Goal: Information Seeking & Learning: Learn about a topic

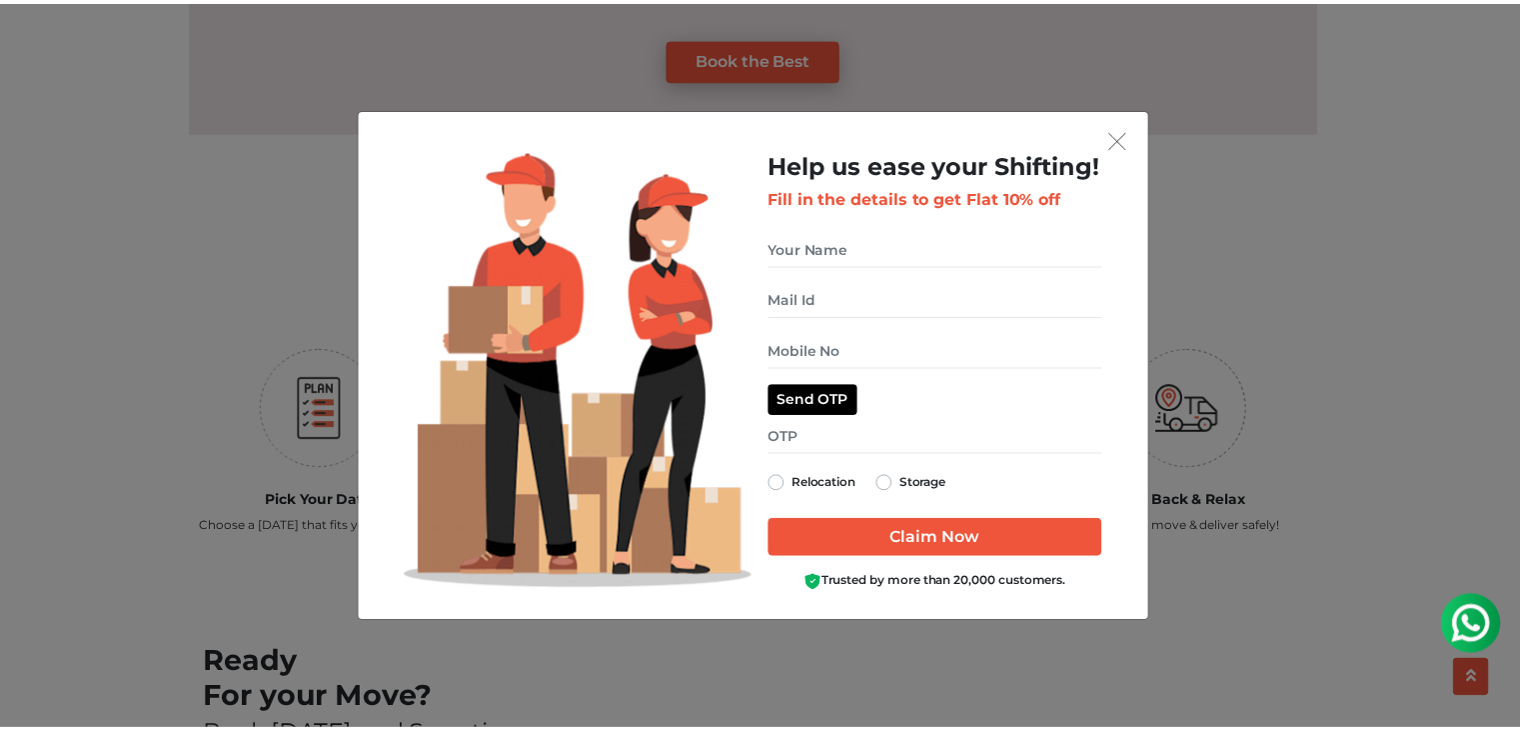
scroll to position [2014, 0]
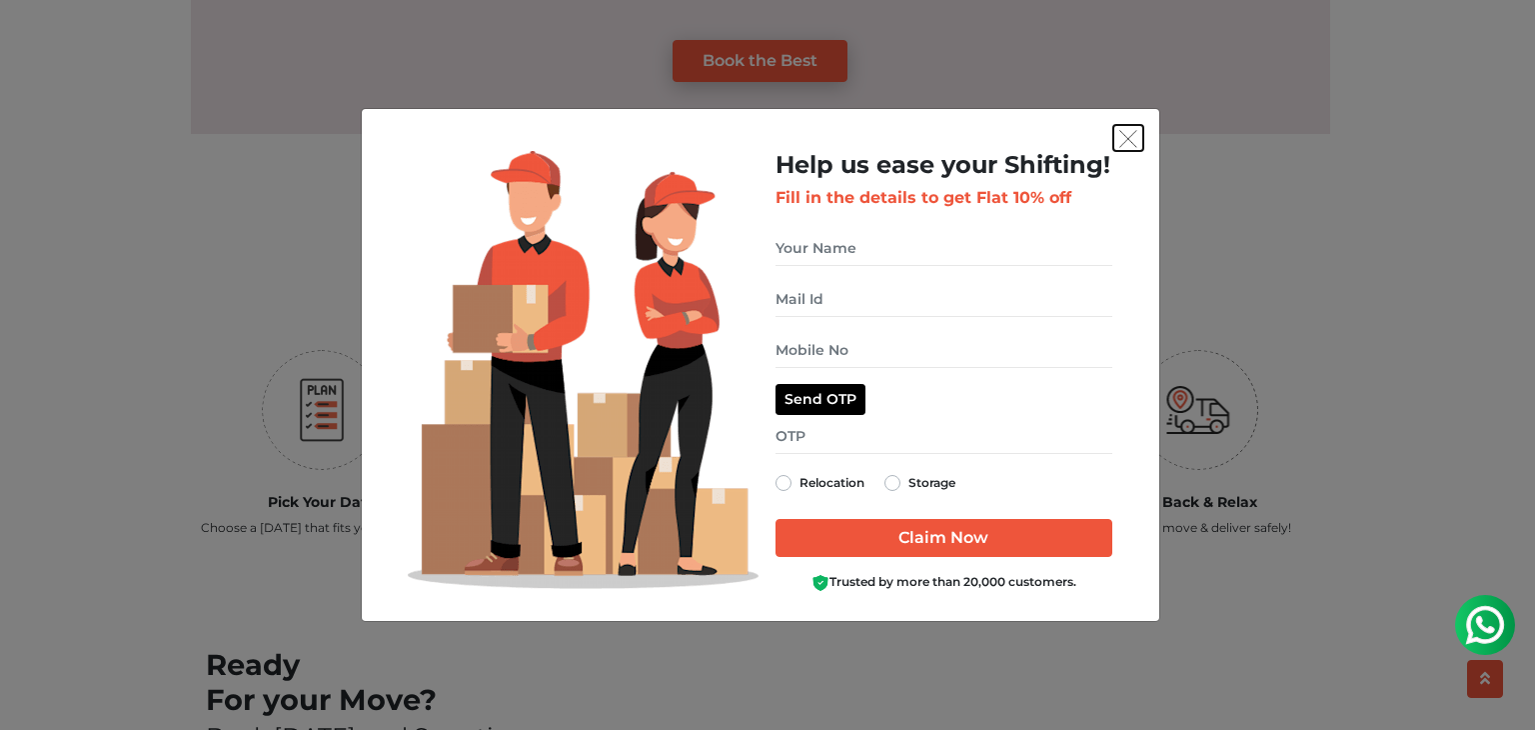
click at [1128, 133] on img "get free quote dialog" at bounding box center [1128, 139] width 18 height 18
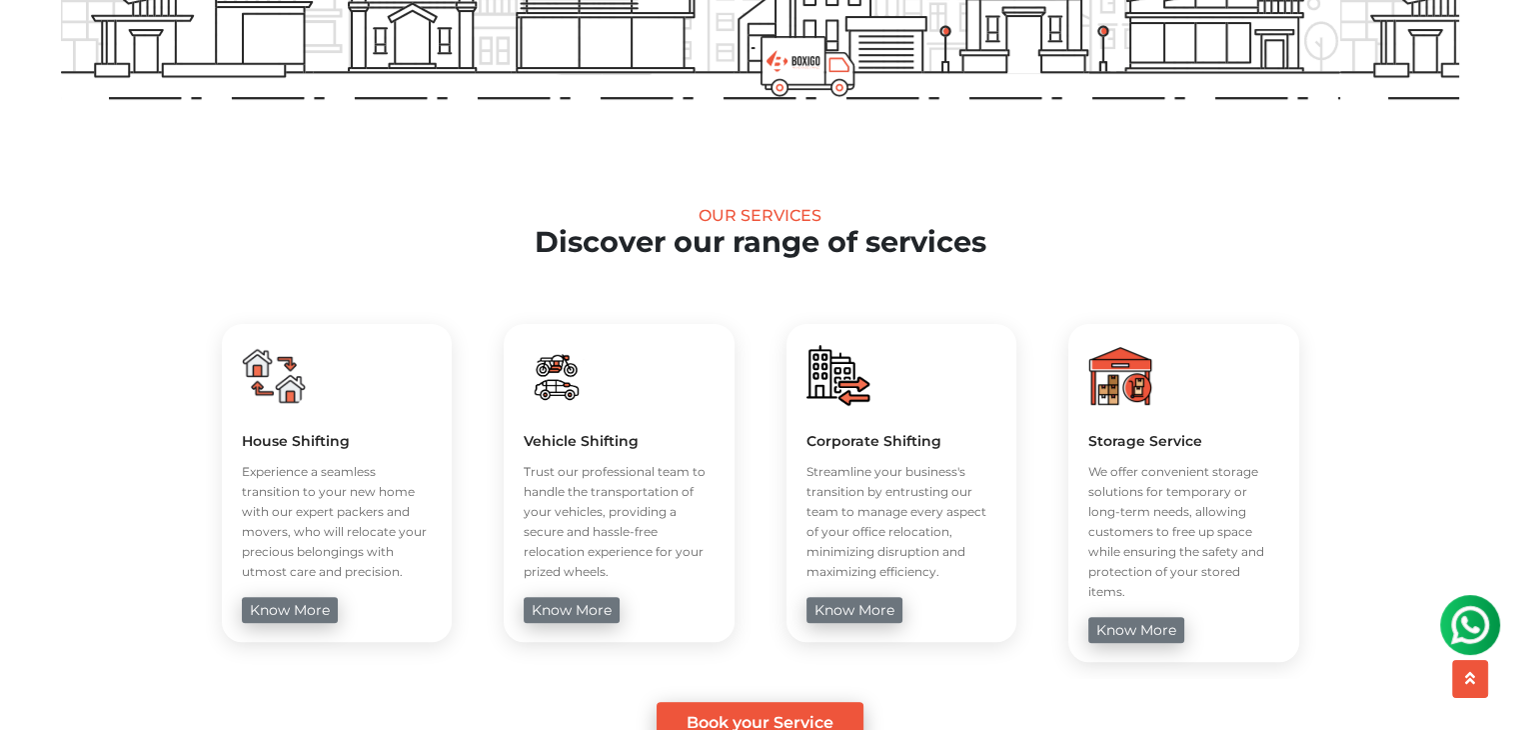
scroll to position [700, 0]
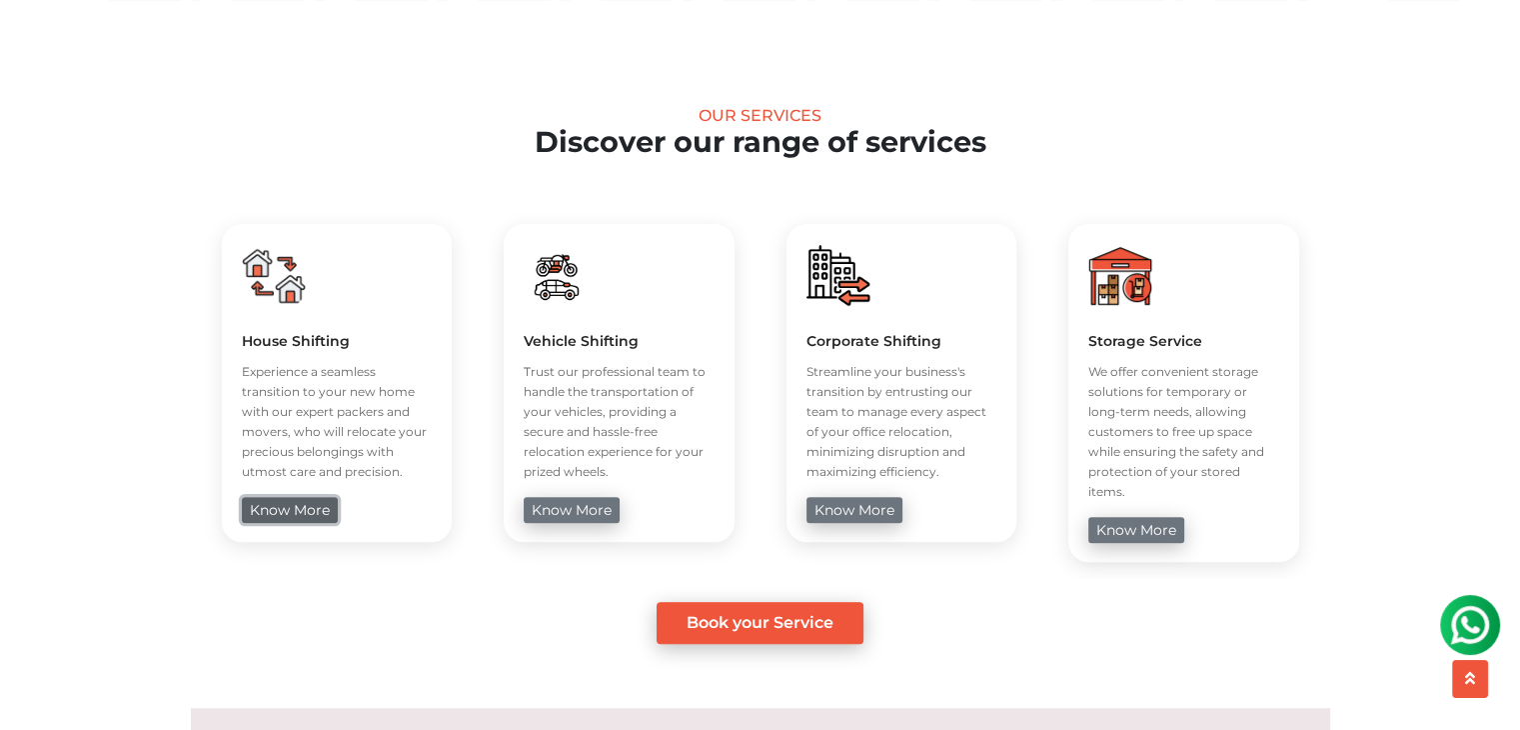
click at [295, 517] on link "know more" at bounding box center [290, 510] width 96 height 26
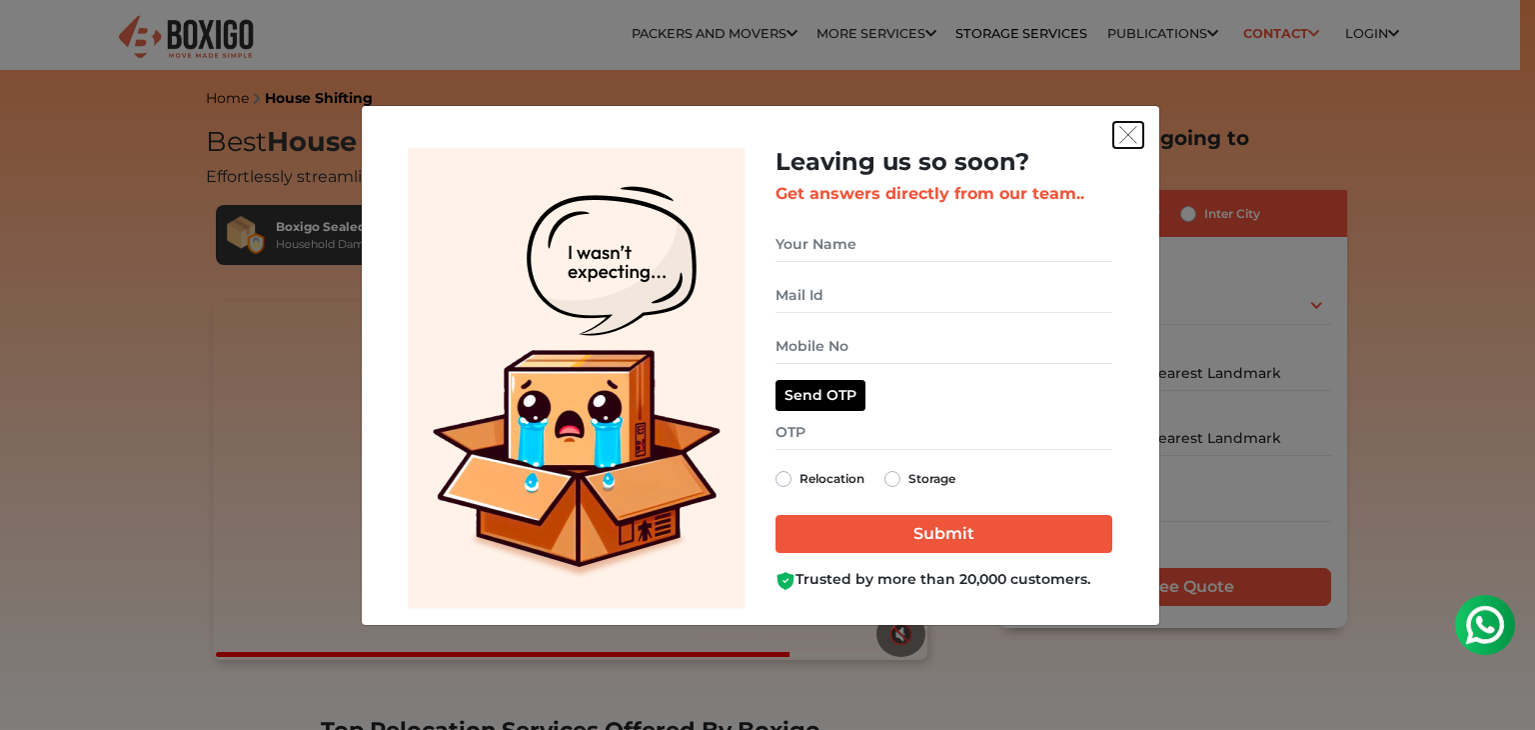
click at [1127, 132] on img "get free quote dialog" at bounding box center [1128, 135] width 18 height 18
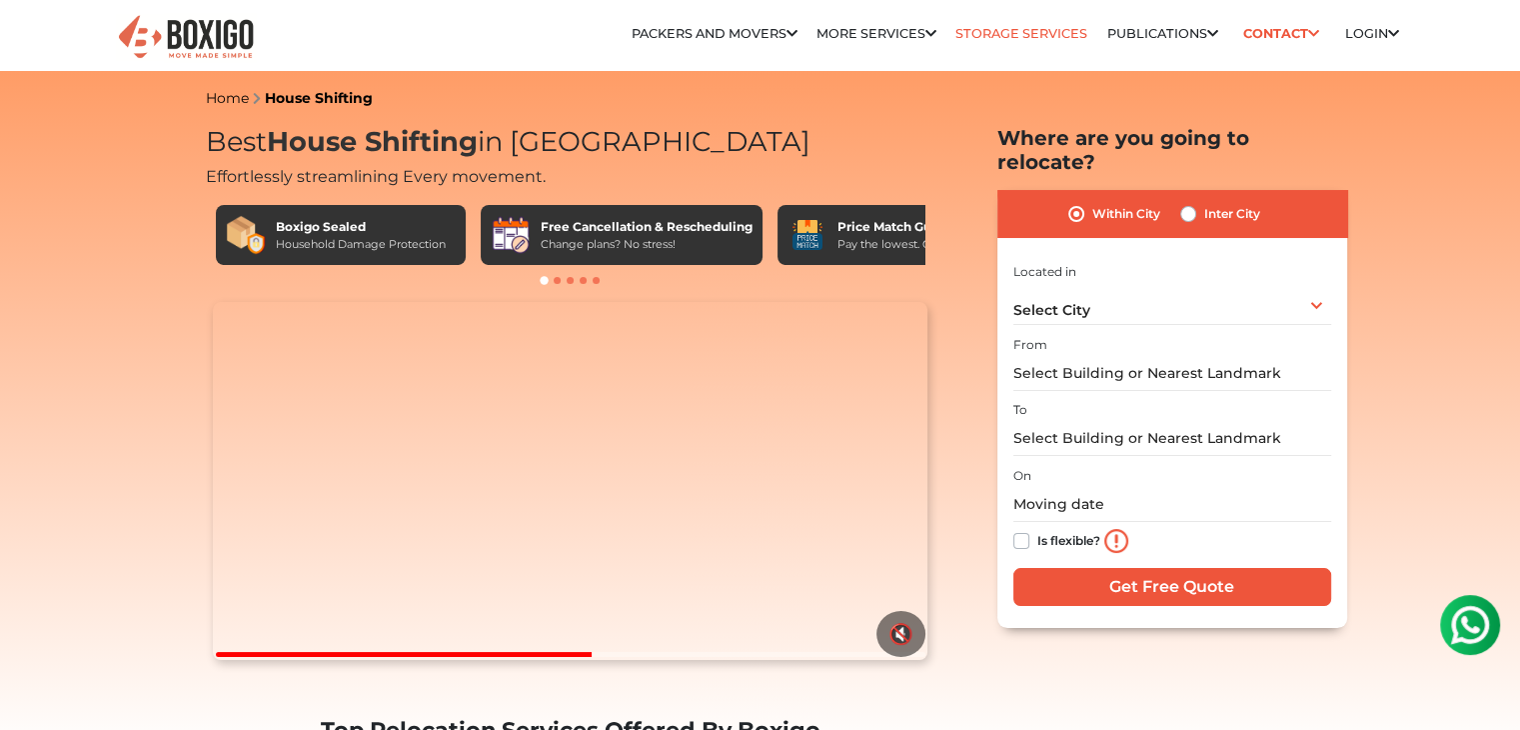
click at [1056, 26] on link "Storage Services" at bounding box center [1022, 33] width 132 height 15
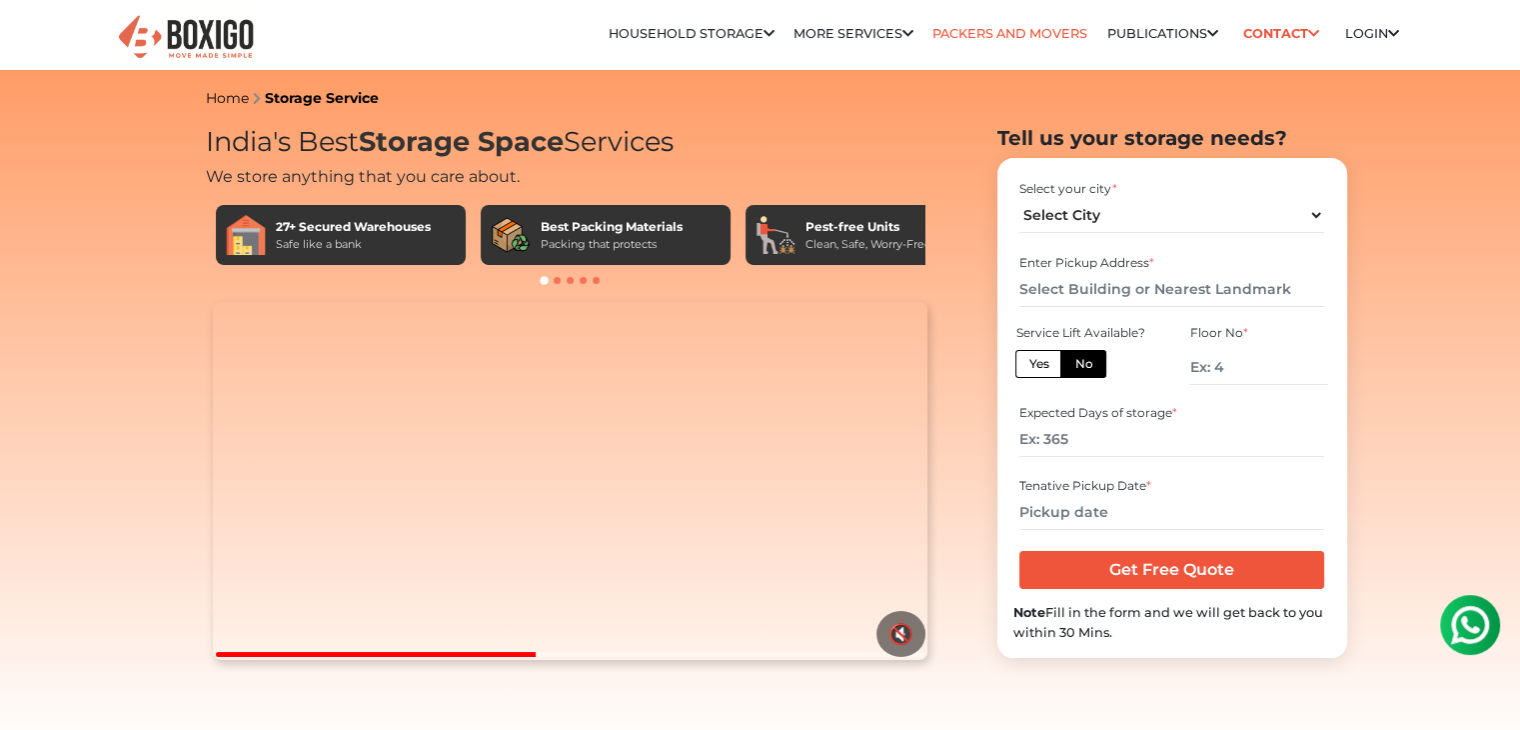
click at [991, 31] on link "Packers and Movers" at bounding box center [1010, 33] width 155 height 15
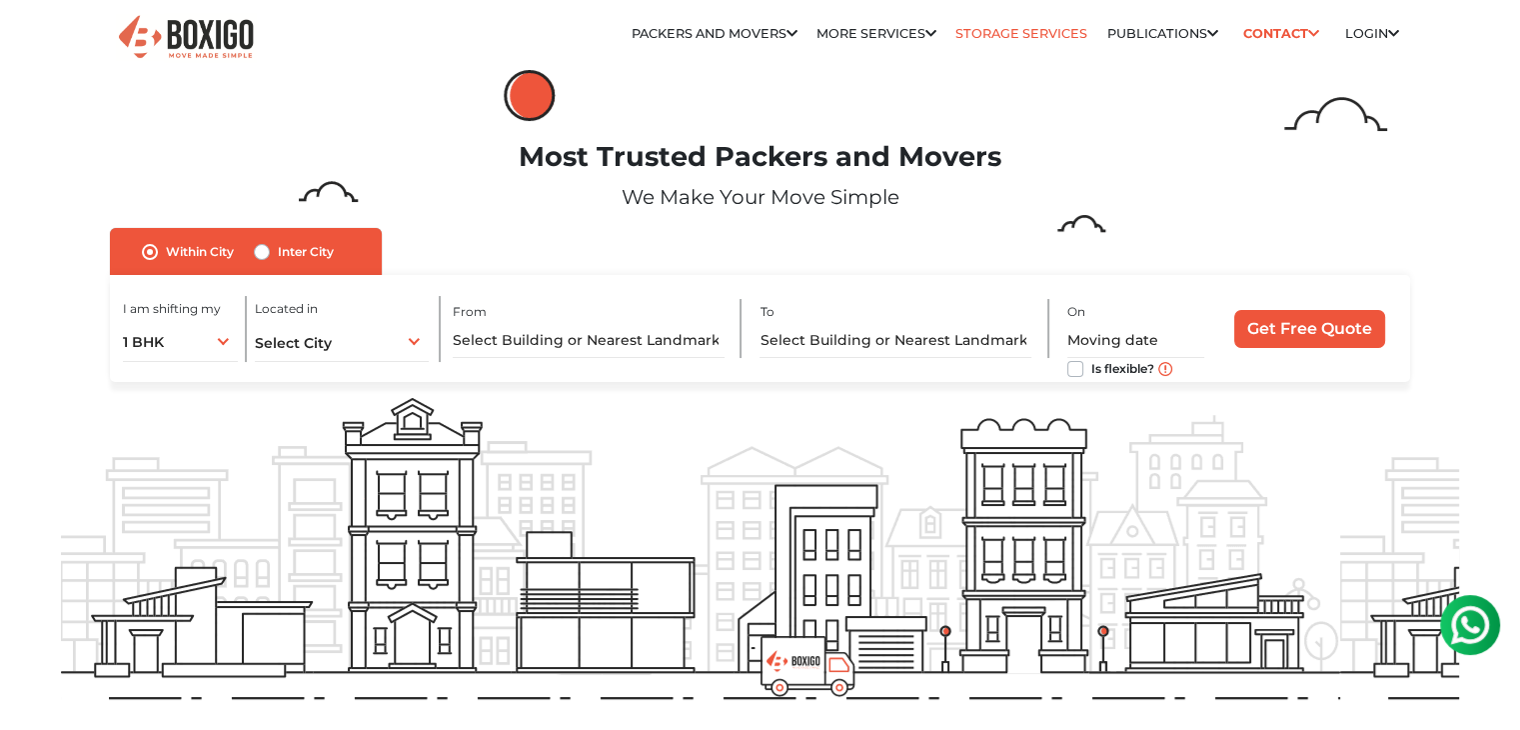
click at [1035, 33] on link "Storage Services" at bounding box center [1022, 33] width 132 height 15
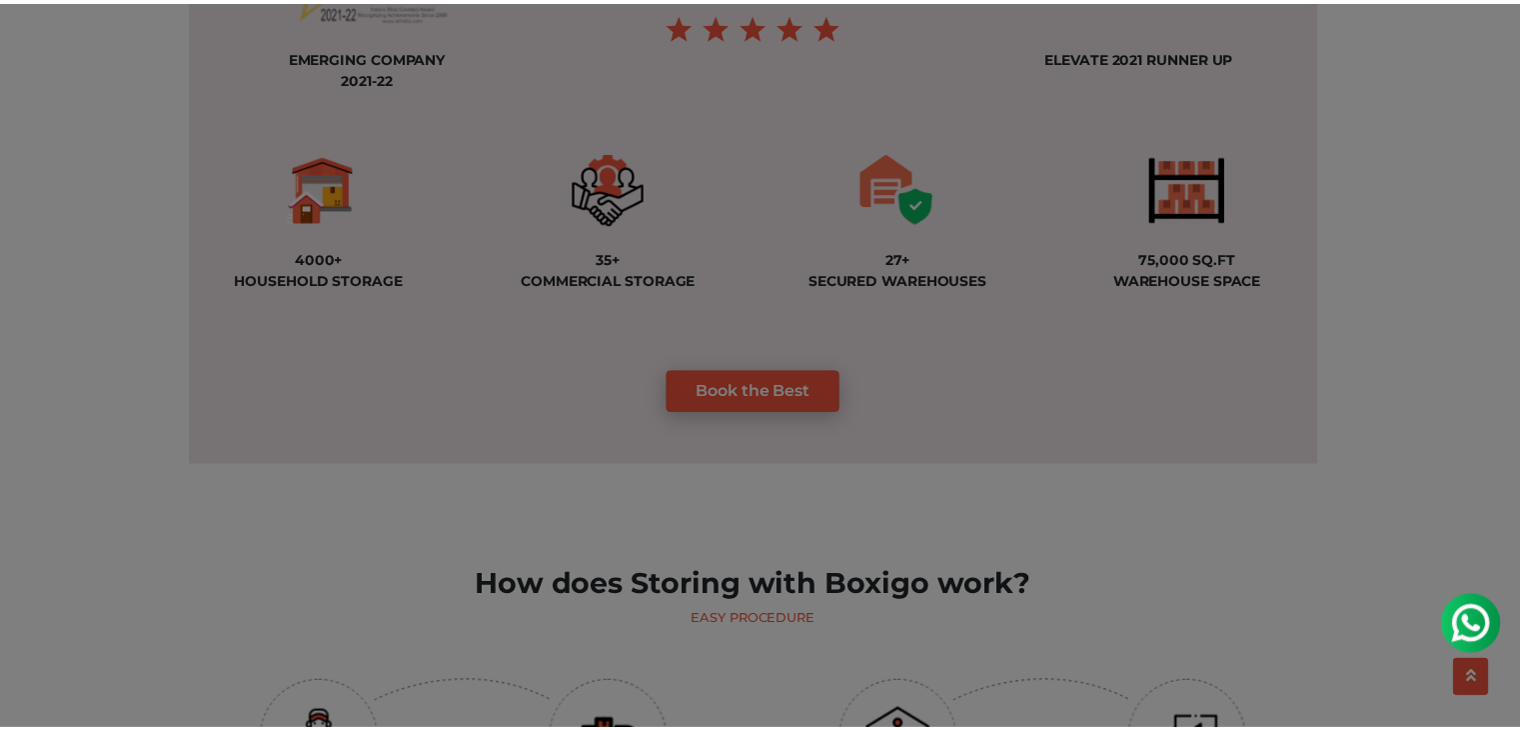
scroll to position [1599, 0]
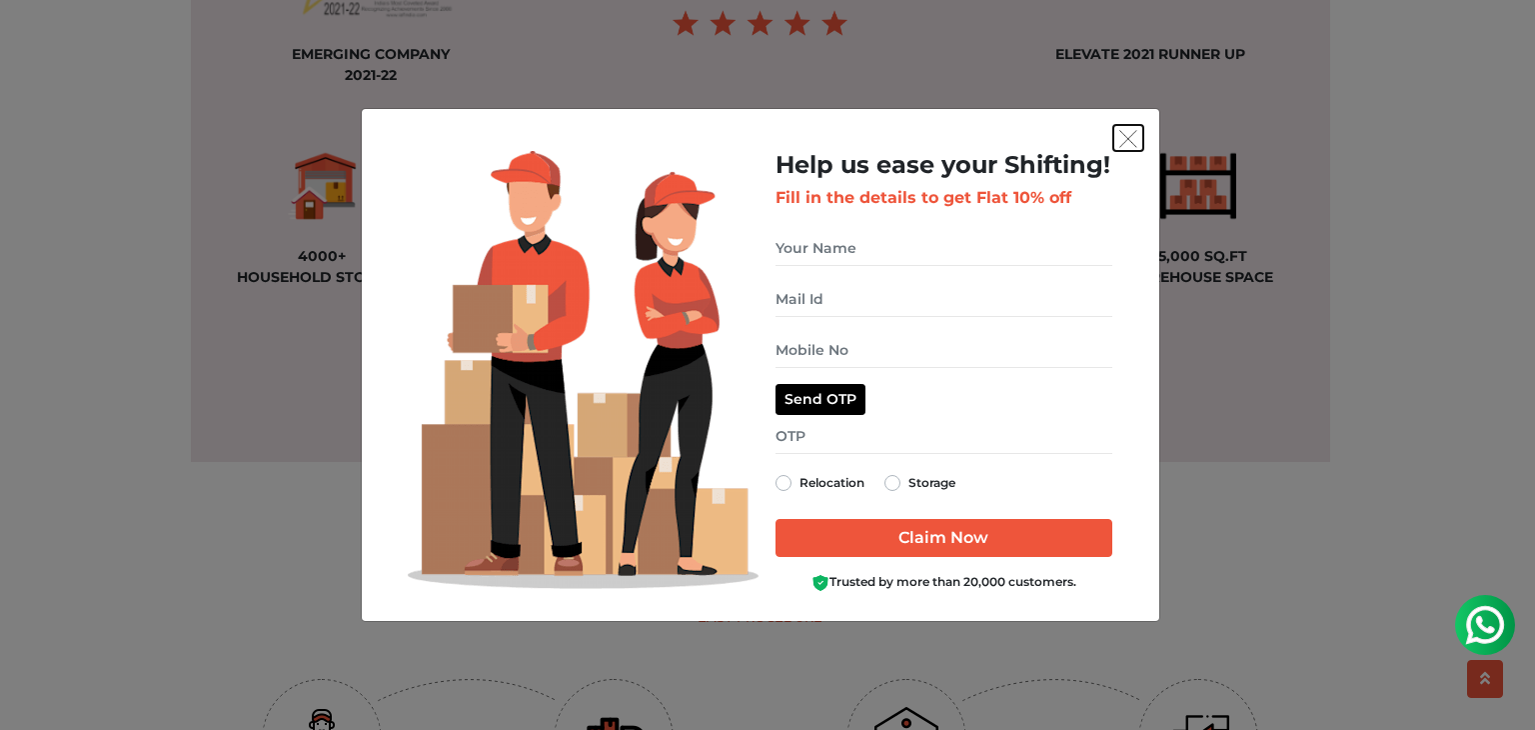
click at [1127, 138] on img "get free quote dialog" at bounding box center [1128, 139] width 18 height 18
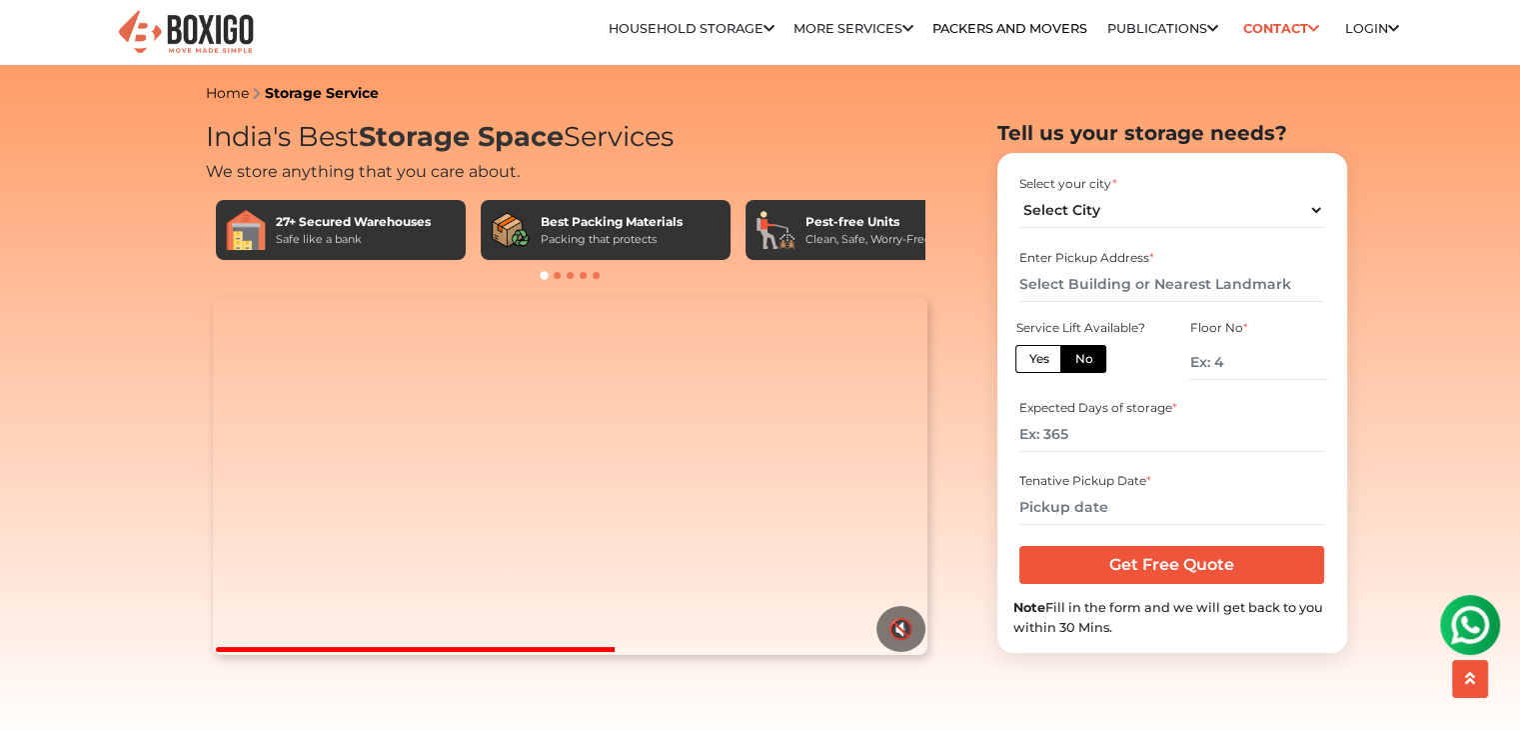
scroll to position [0, 0]
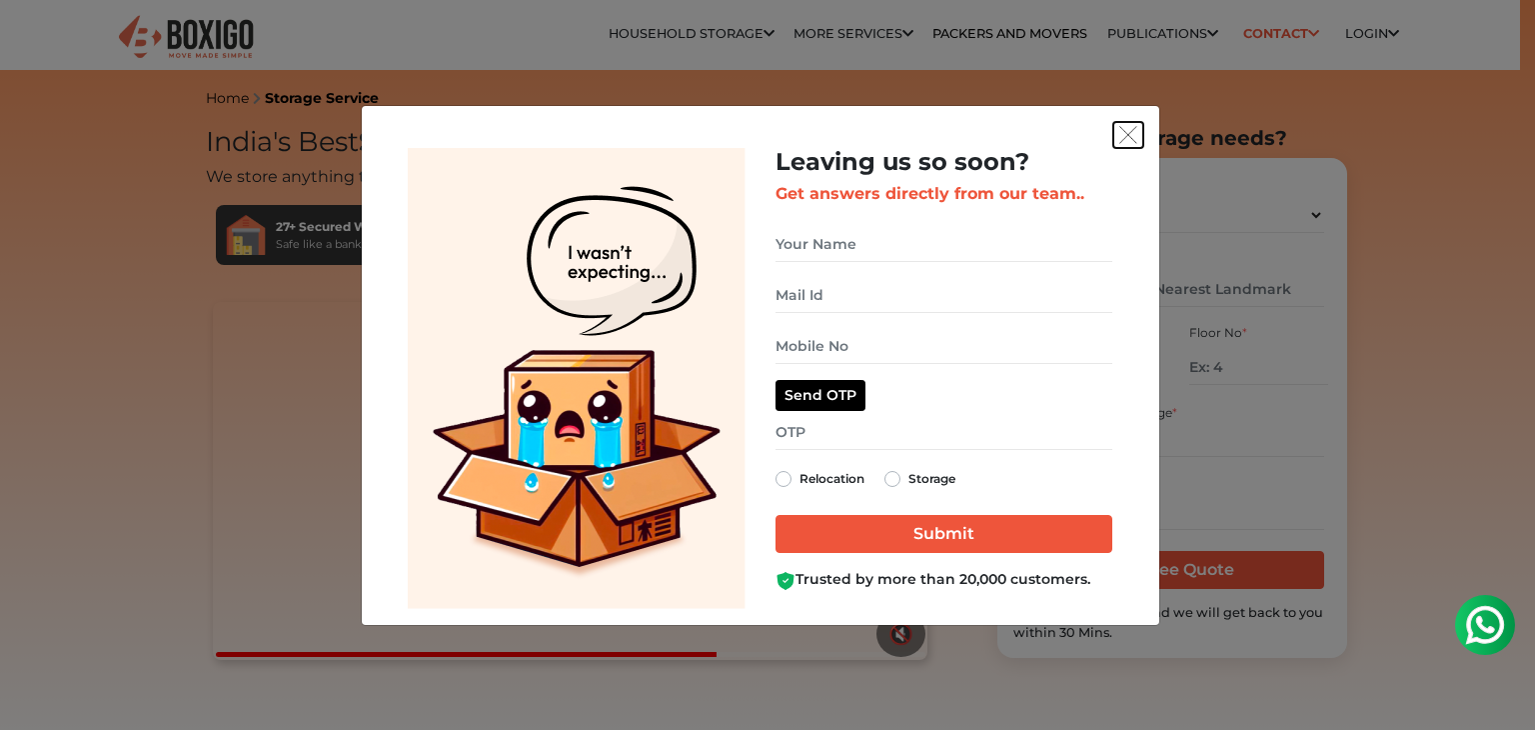
click at [1130, 131] on img "get free quote dialog" at bounding box center [1128, 135] width 18 height 18
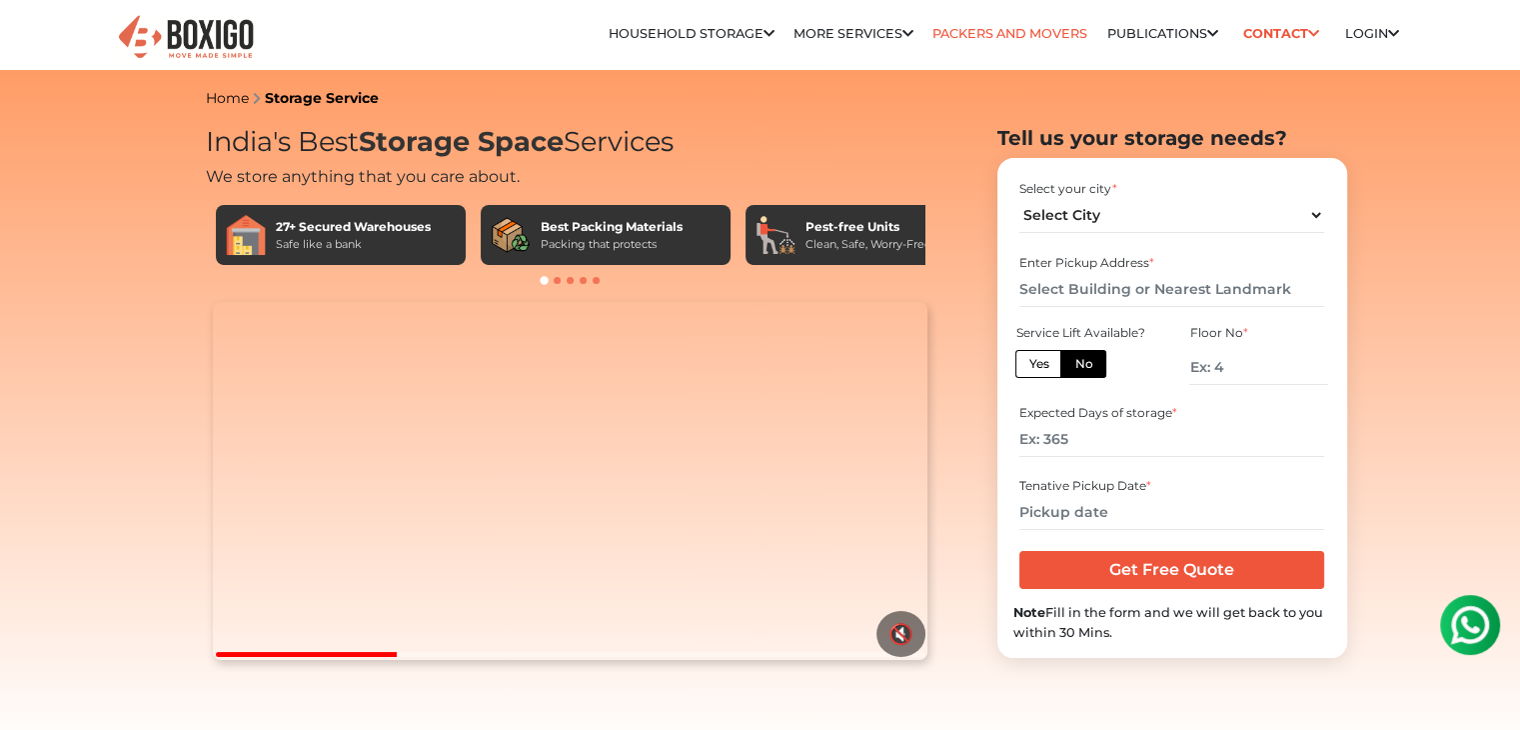
click at [981, 32] on link "Packers and Movers" at bounding box center [1010, 33] width 155 height 15
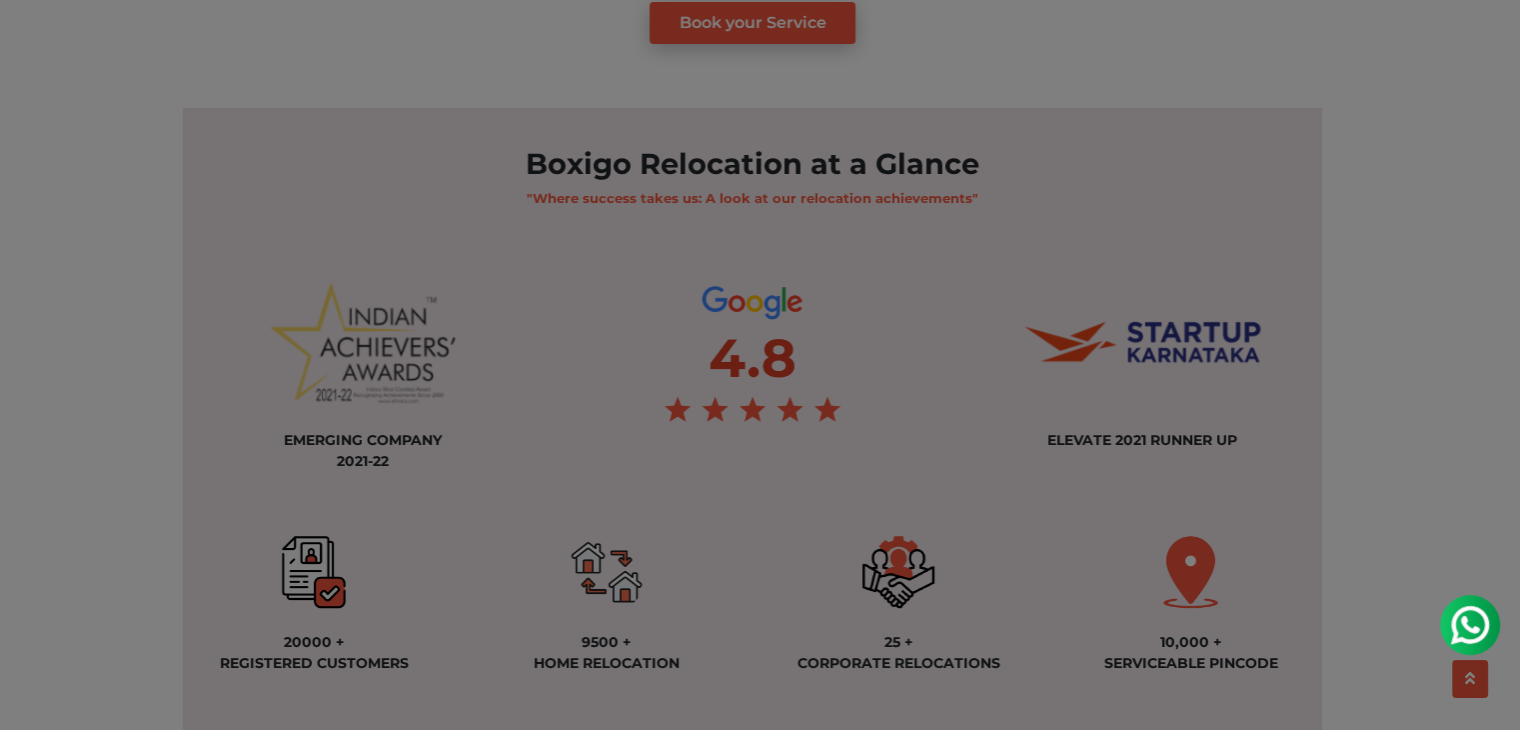
scroll to position [1599, 0]
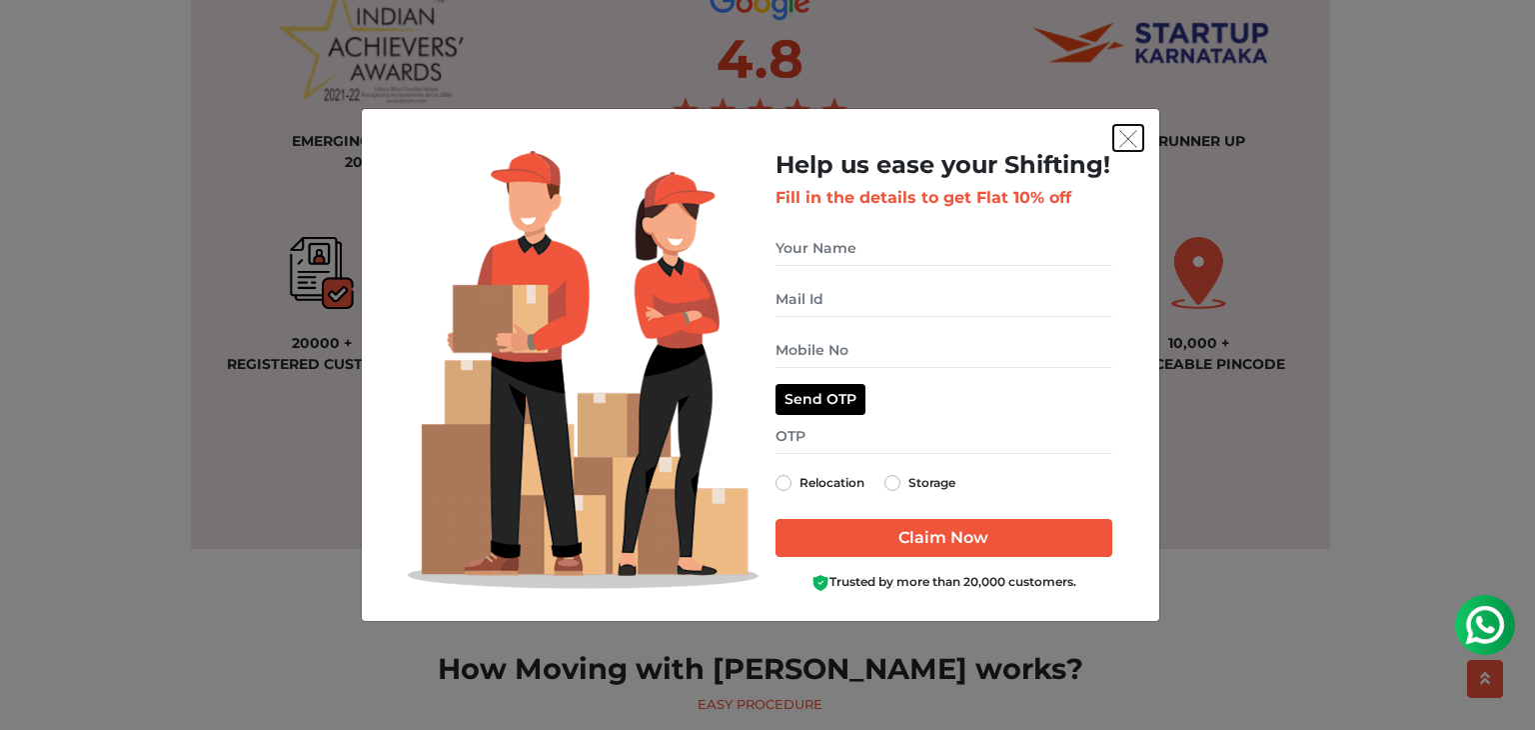
click at [1126, 137] on img "get free quote dialog" at bounding box center [1128, 139] width 18 height 18
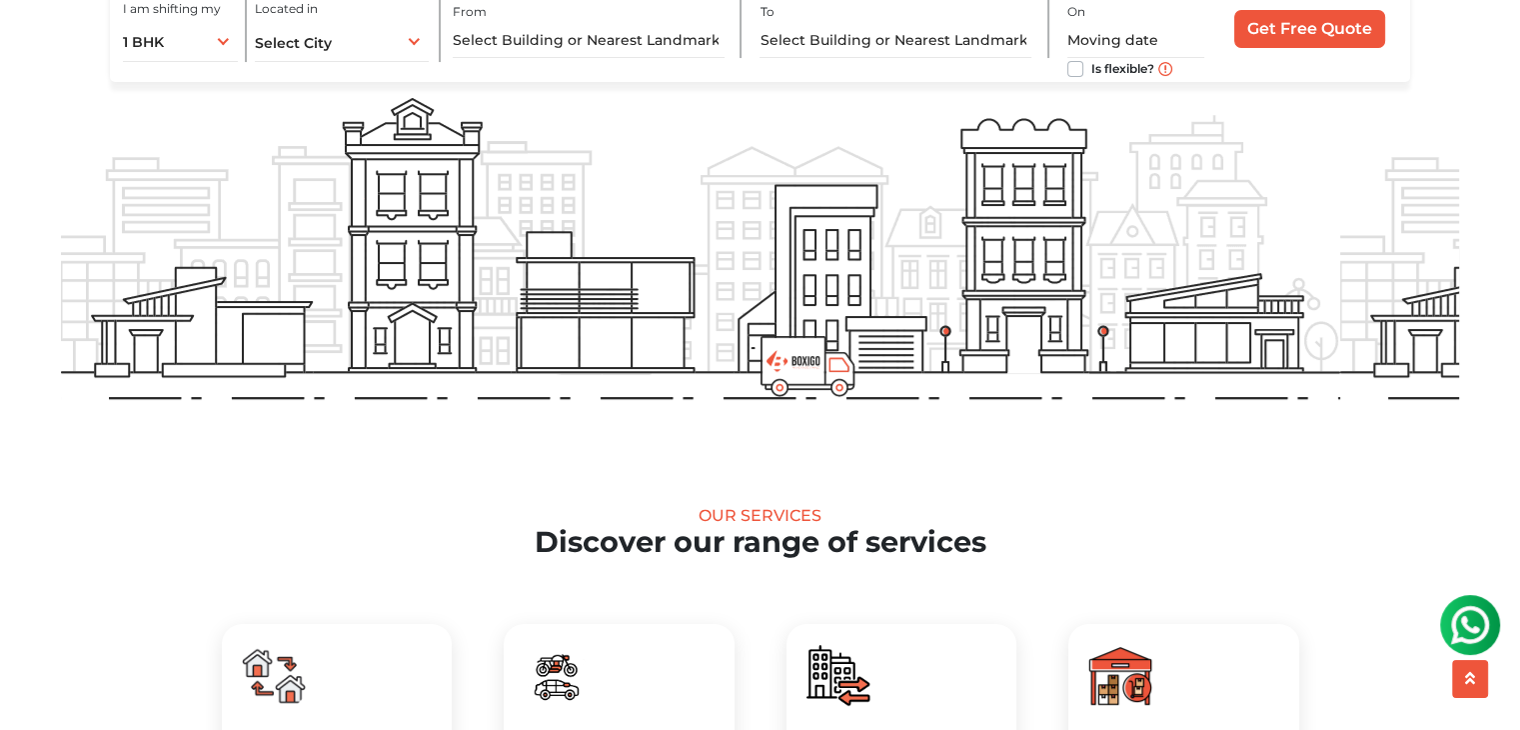
scroll to position [0, 0]
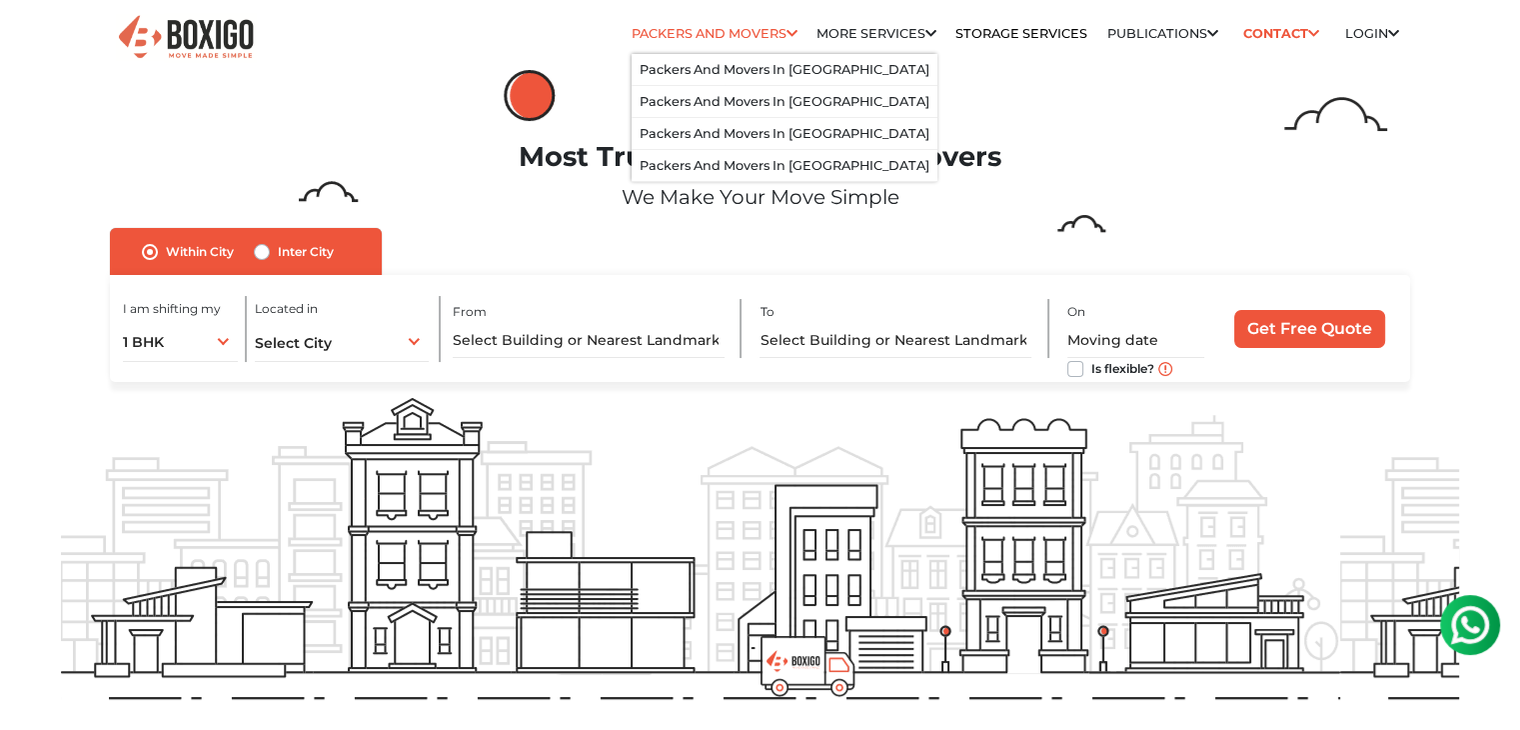
click at [687, 33] on link "Packers and Movers" at bounding box center [715, 33] width 166 height 15
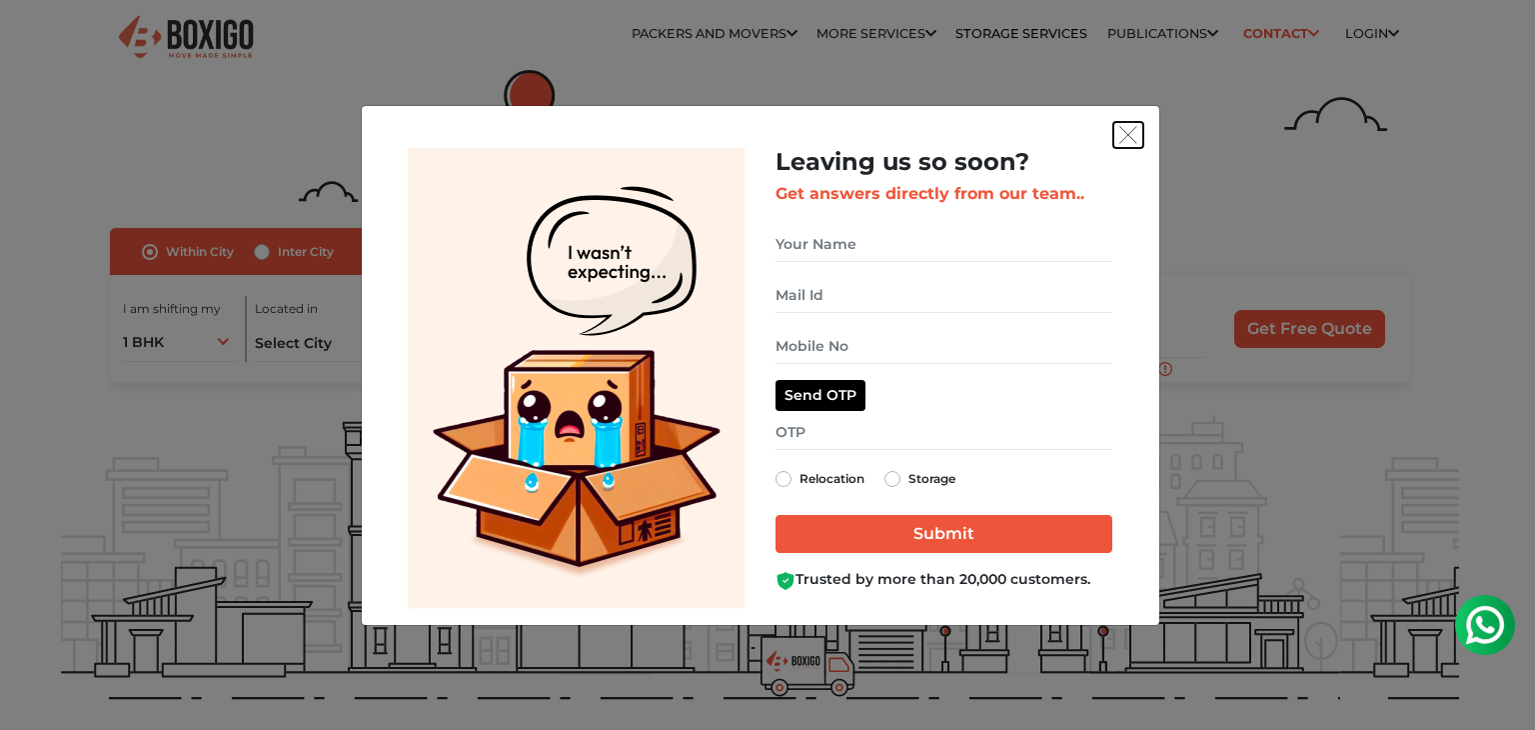
click at [1123, 127] on img "get free quote dialog" at bounding box center [1128, 135] width 18 height 18
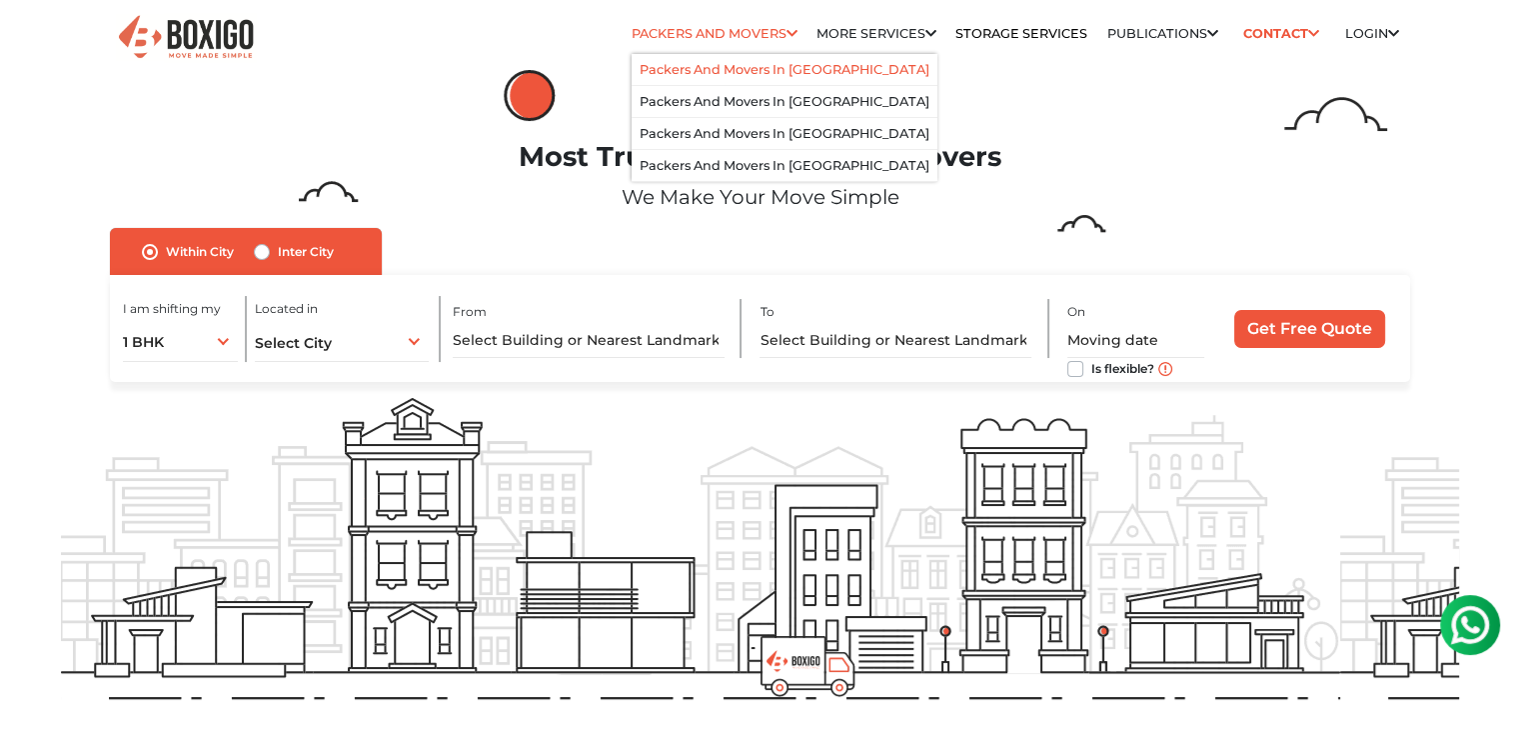
click at [762, 67] on link "Packers and Movers in [GEOGRAPHIC_DATA]" at bounding box center [785, 69] width 290 height 15
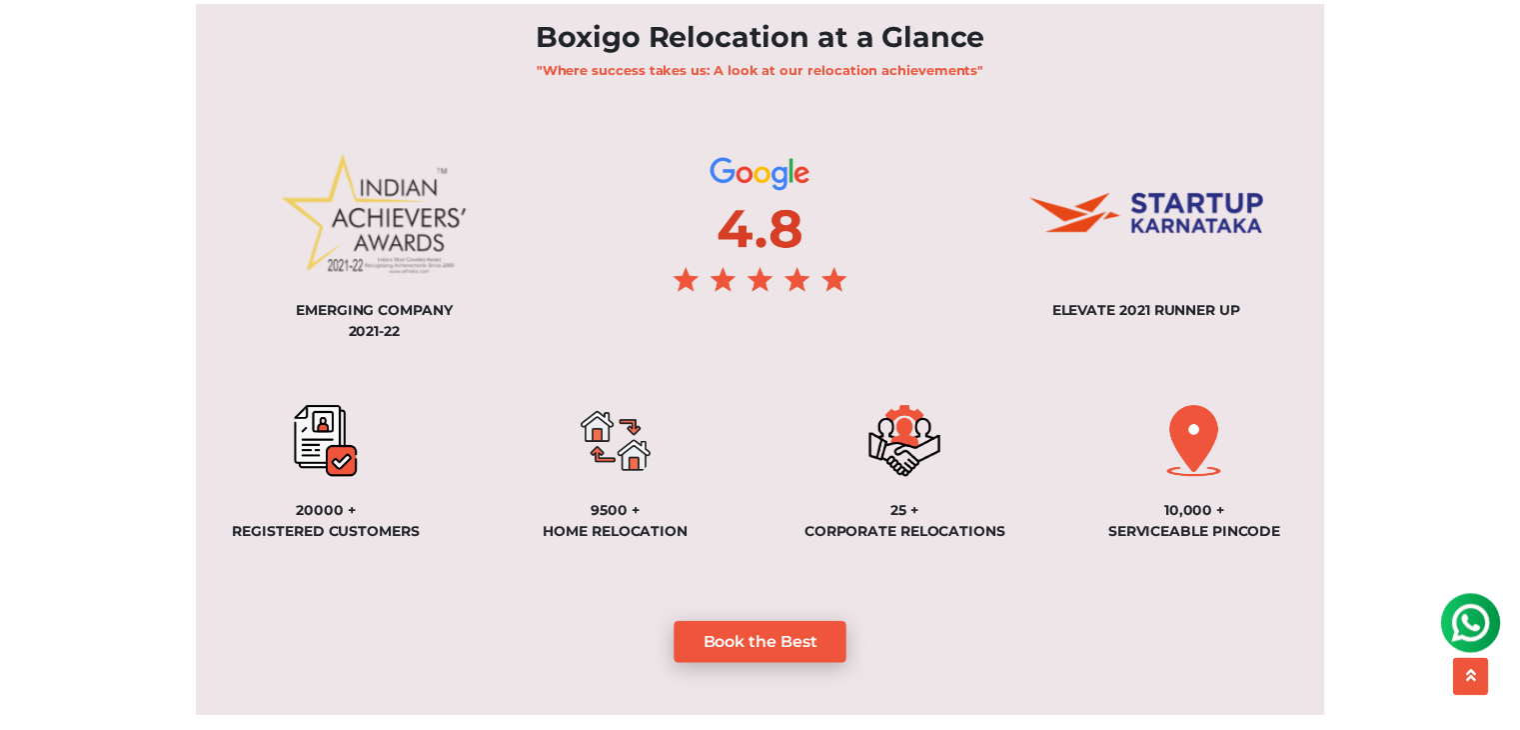
scroll to position [1499, 0]
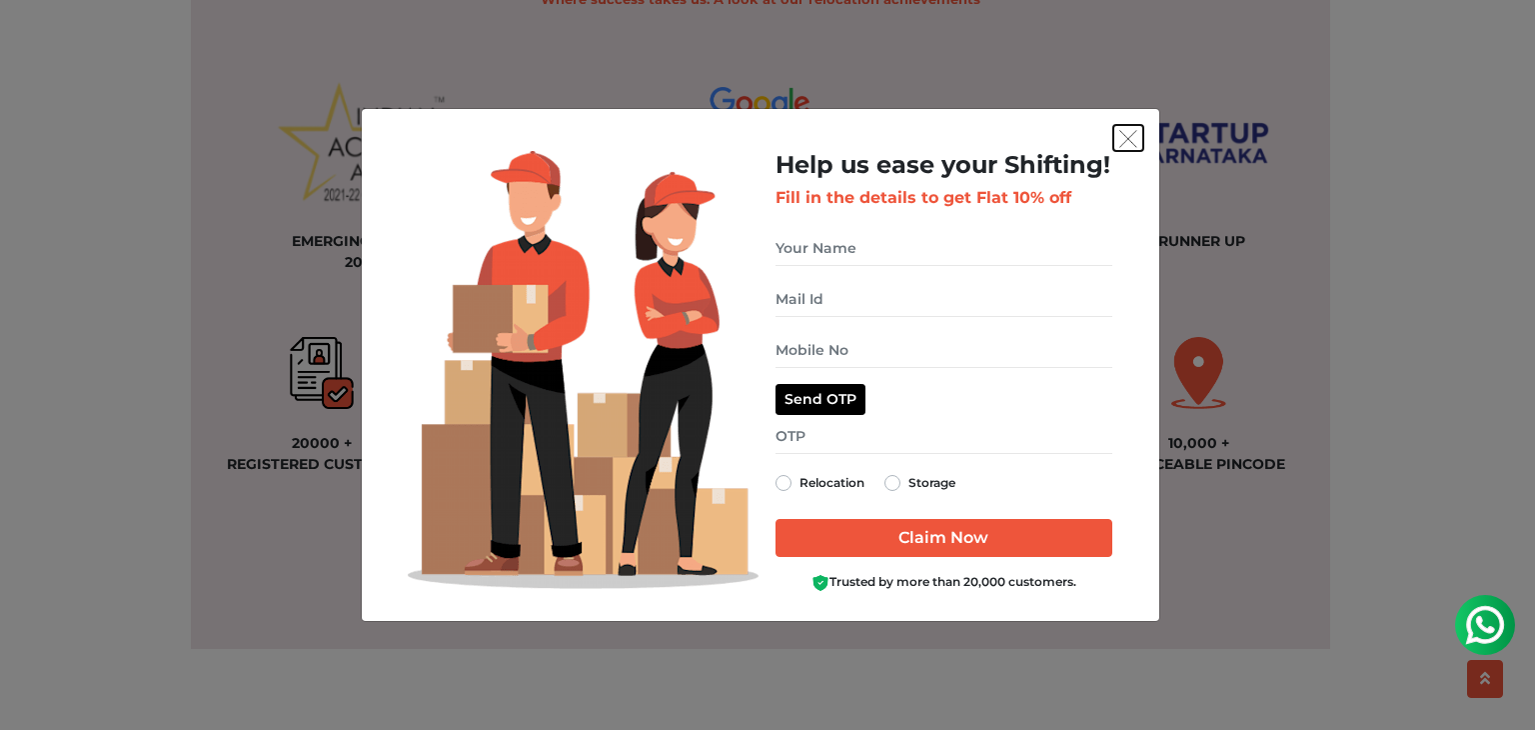
click at [1131, 144] on img "get free quote dialog" at bounding box center [1128, 139] width 18 height 18
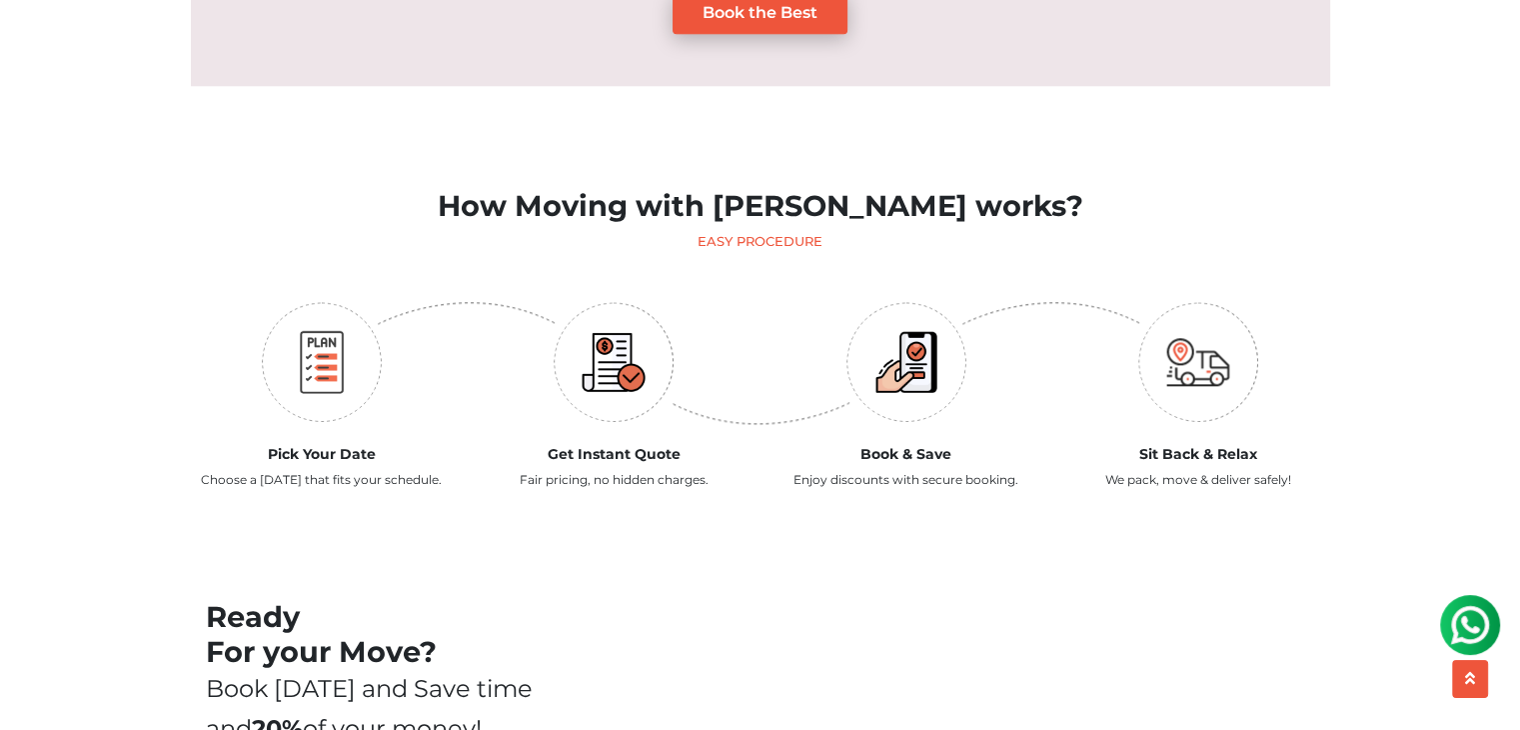
scroll to position [2299, 0]
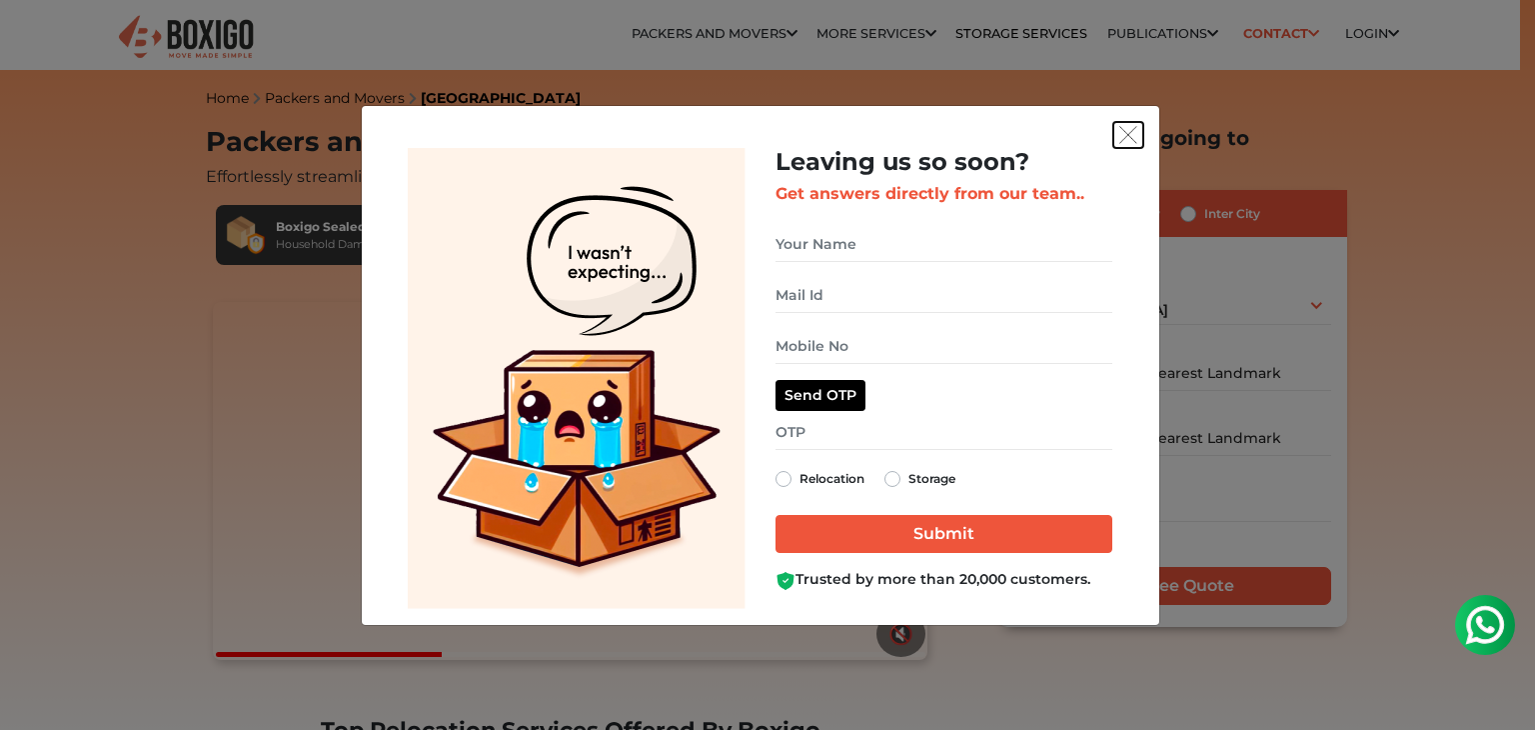
click at [1122, 131] on img "get free quote dialog" at bounding box center [1128, 135] width 18 height 18
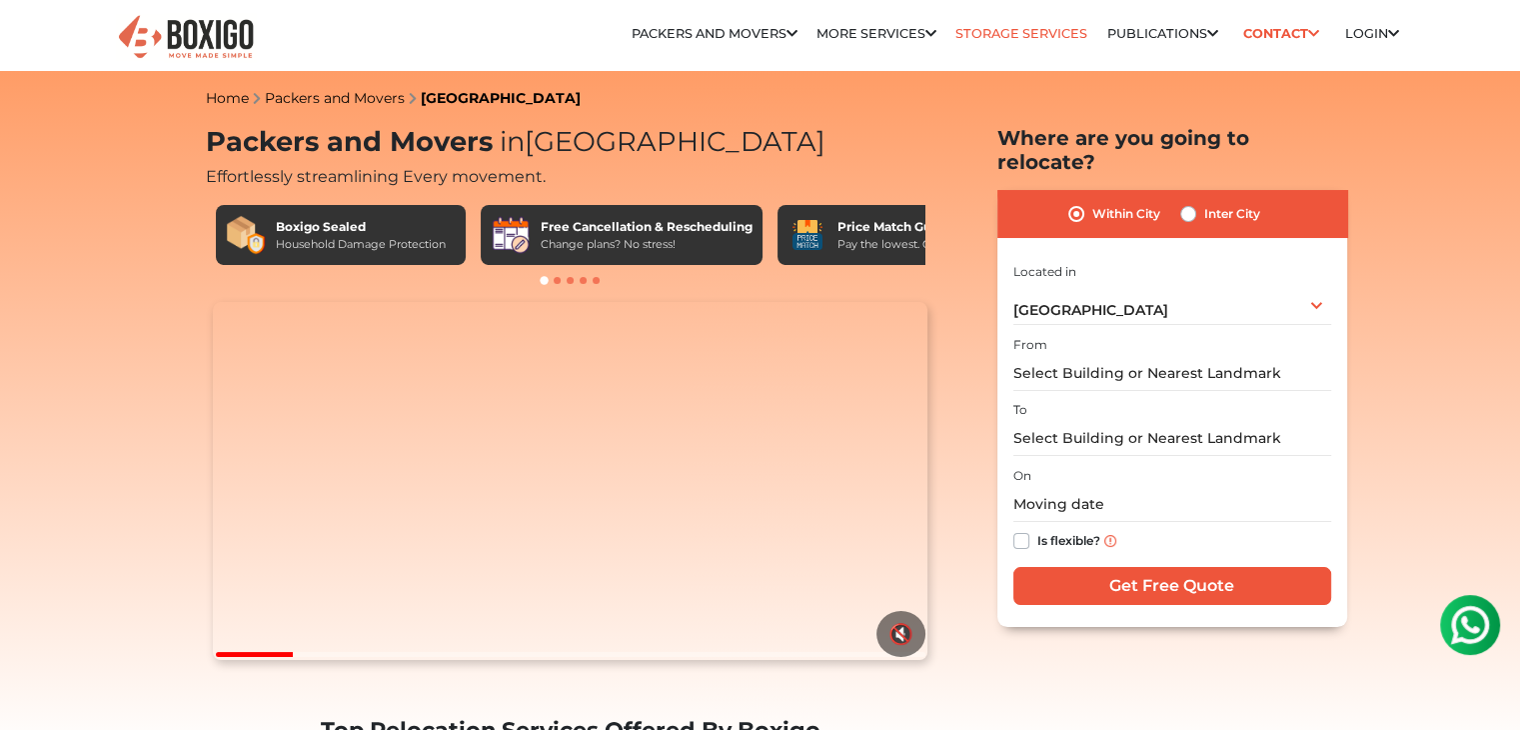
click at [1017, 32] on link "Storage Services" at bounding box center [1022, 33] width 132 height 15
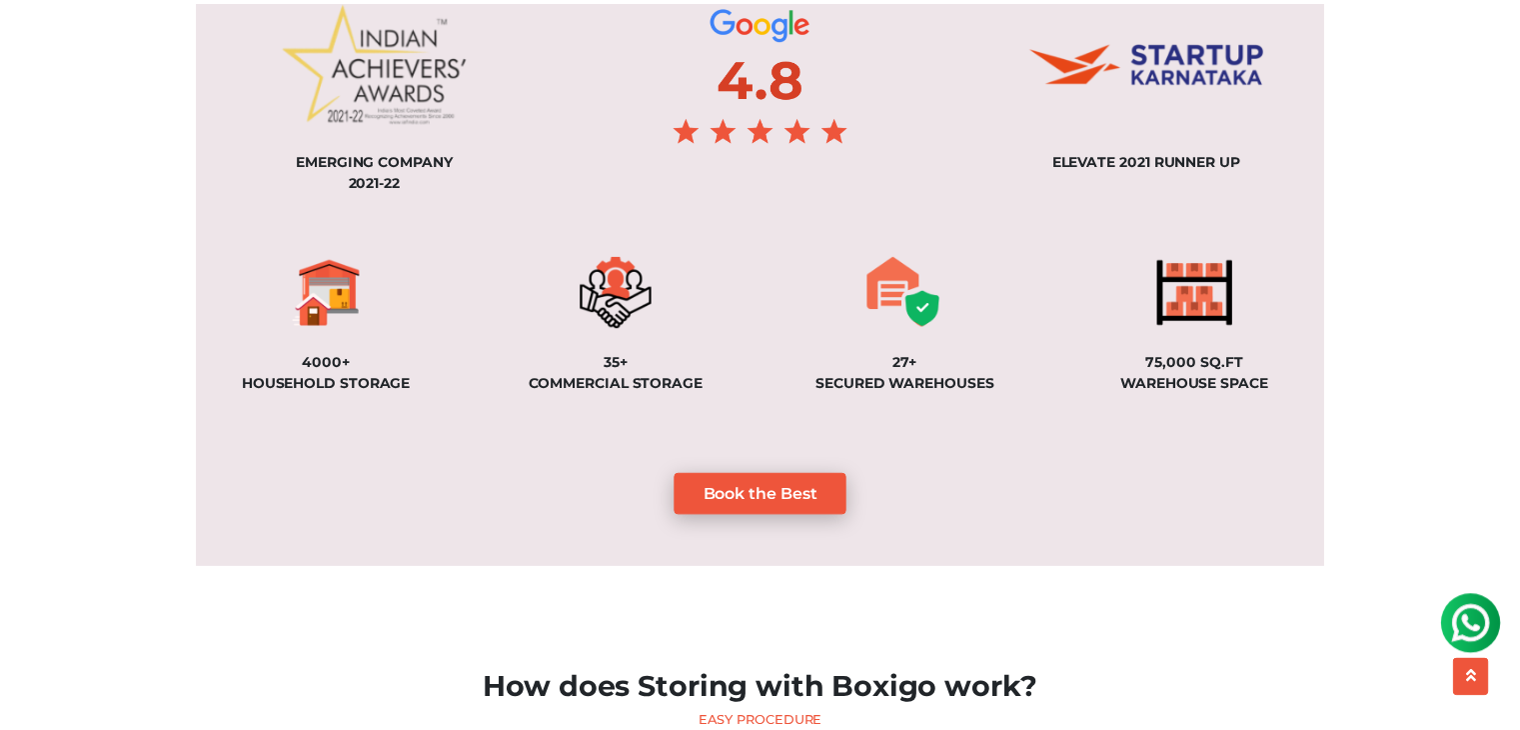
scroll to position [1499, 0]
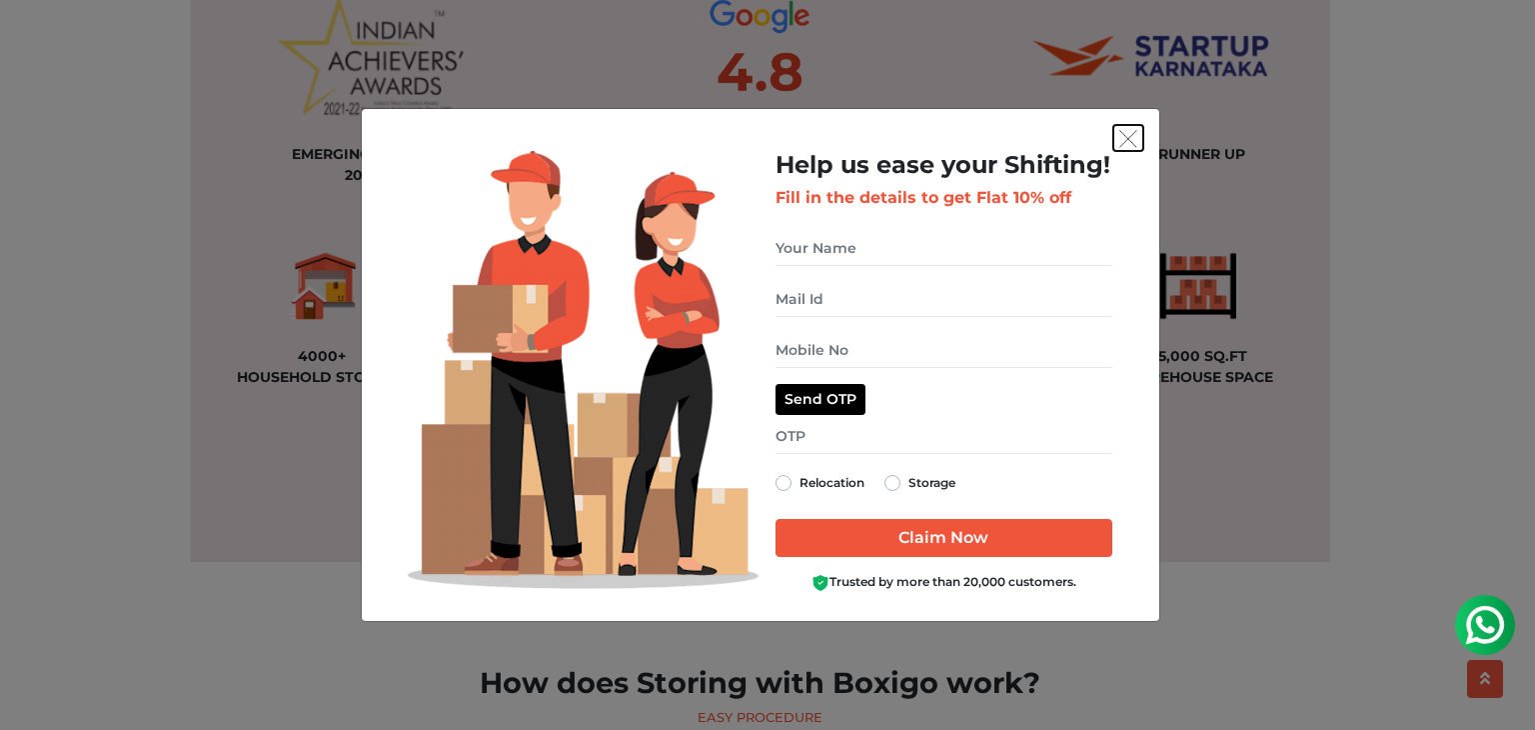
click at [1126, 144] on img "get free quote dialog" at bounding box center [1128, 139] width 18 height 18
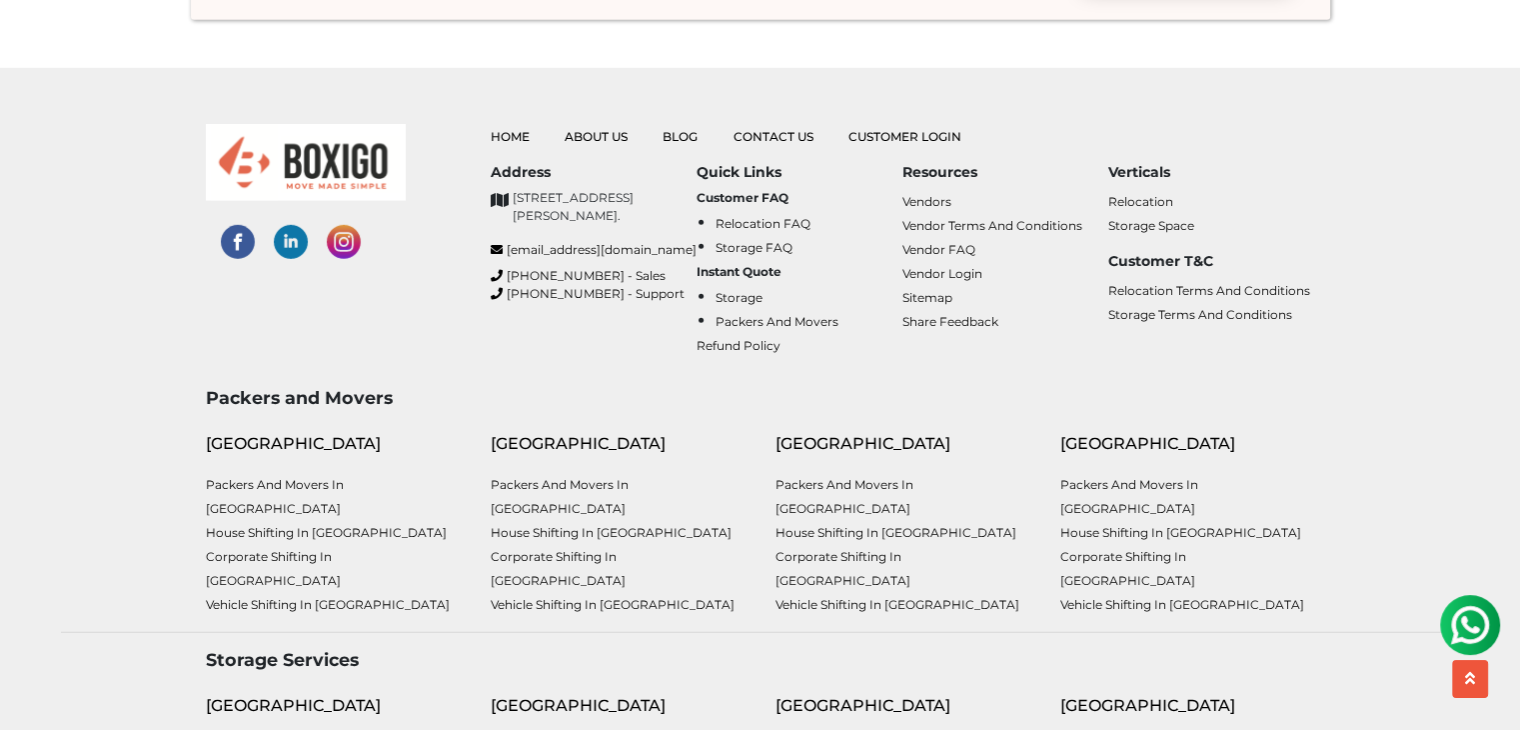
scroll to position [6002, 0]
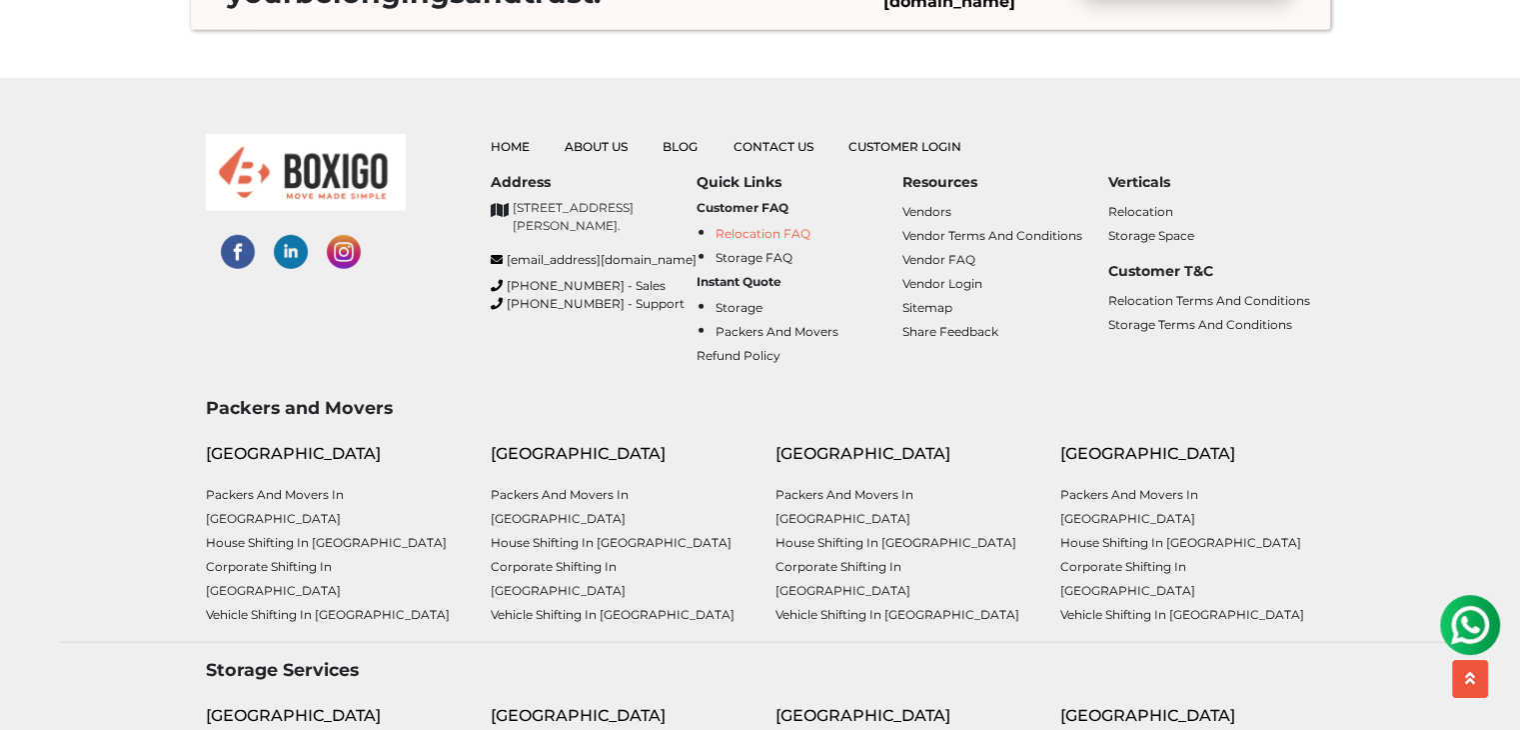
click at [760, 226] on link "Relocation FAQ" at bounding box center [763, 233] width 95 height 15
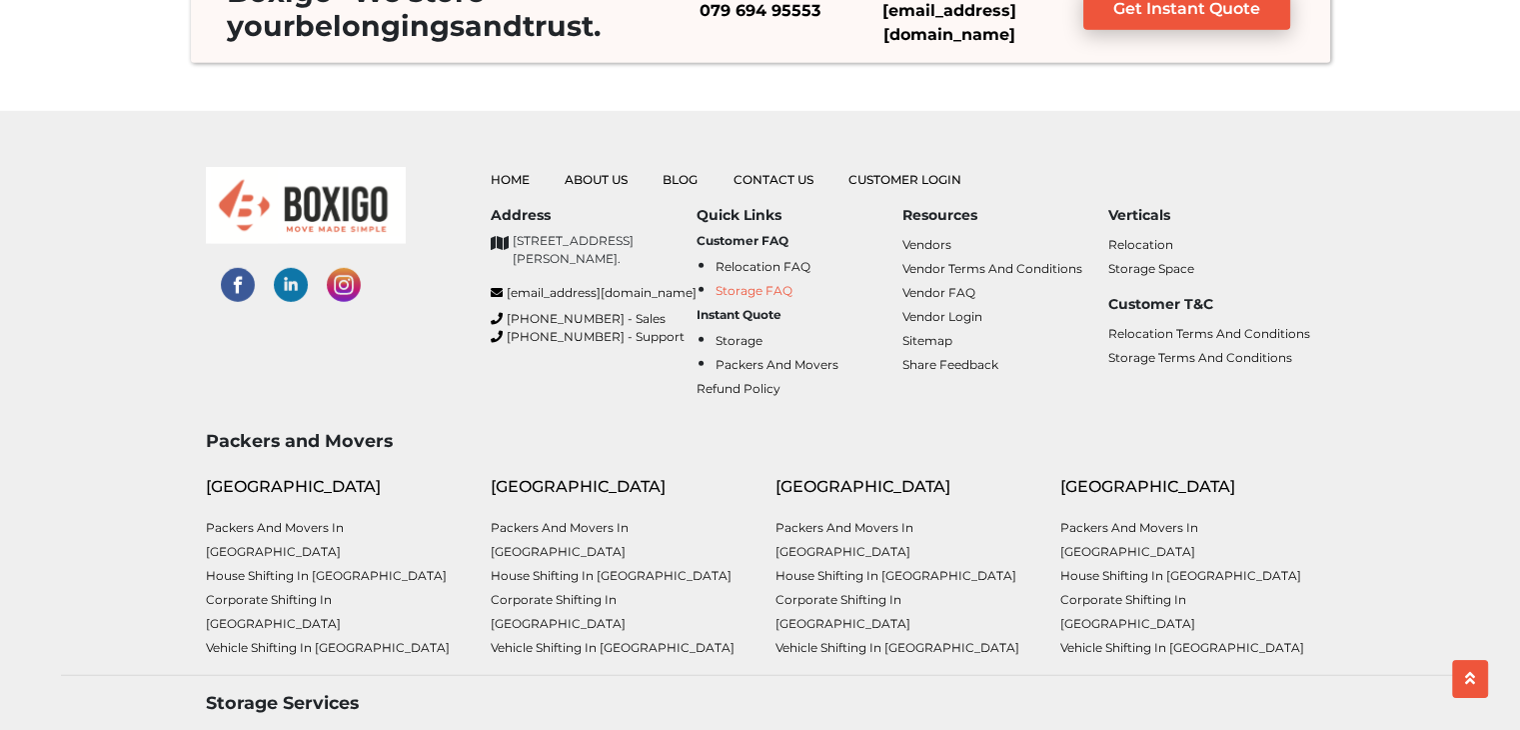
click at [760, 283] on link "Storage FAQ" at bounding box center [754, 290] width 77 height 15
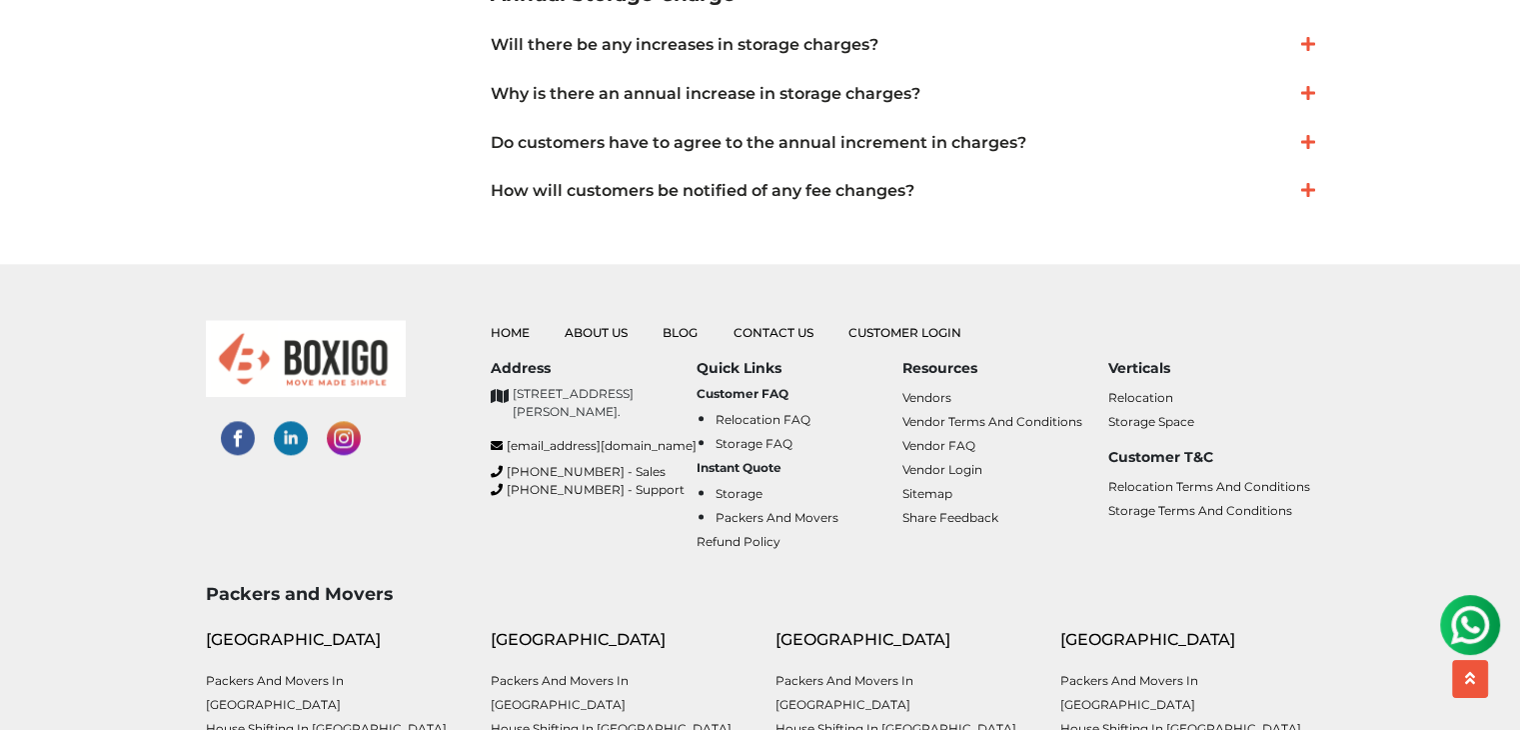
scroll to position [2399, 0]
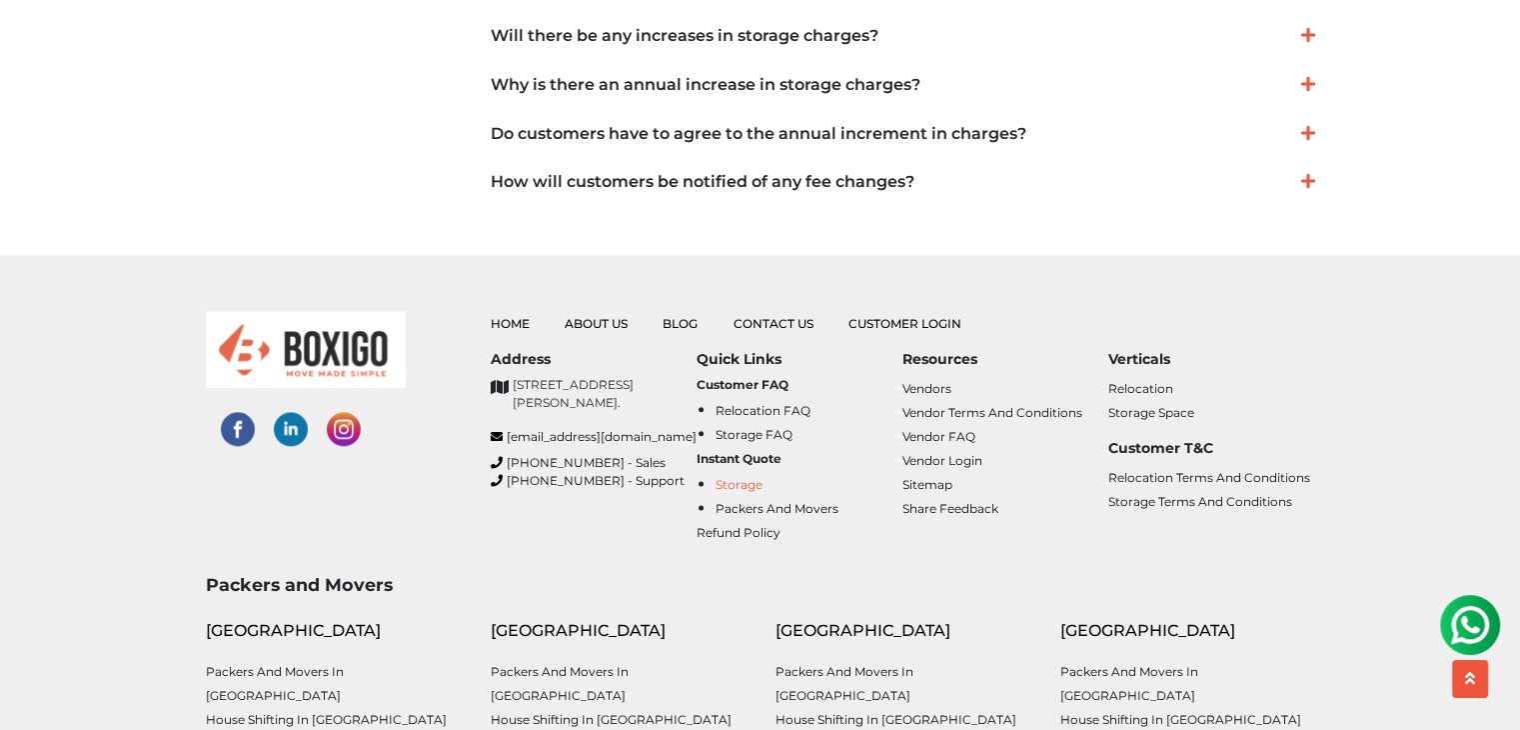
click at [752, 480] on link "Storage" at bounding box center [739, 484] width 47 height 15
click at [784, 507] on link "Packers and Movers" at bounding box center [777, 508] width 123 height 15
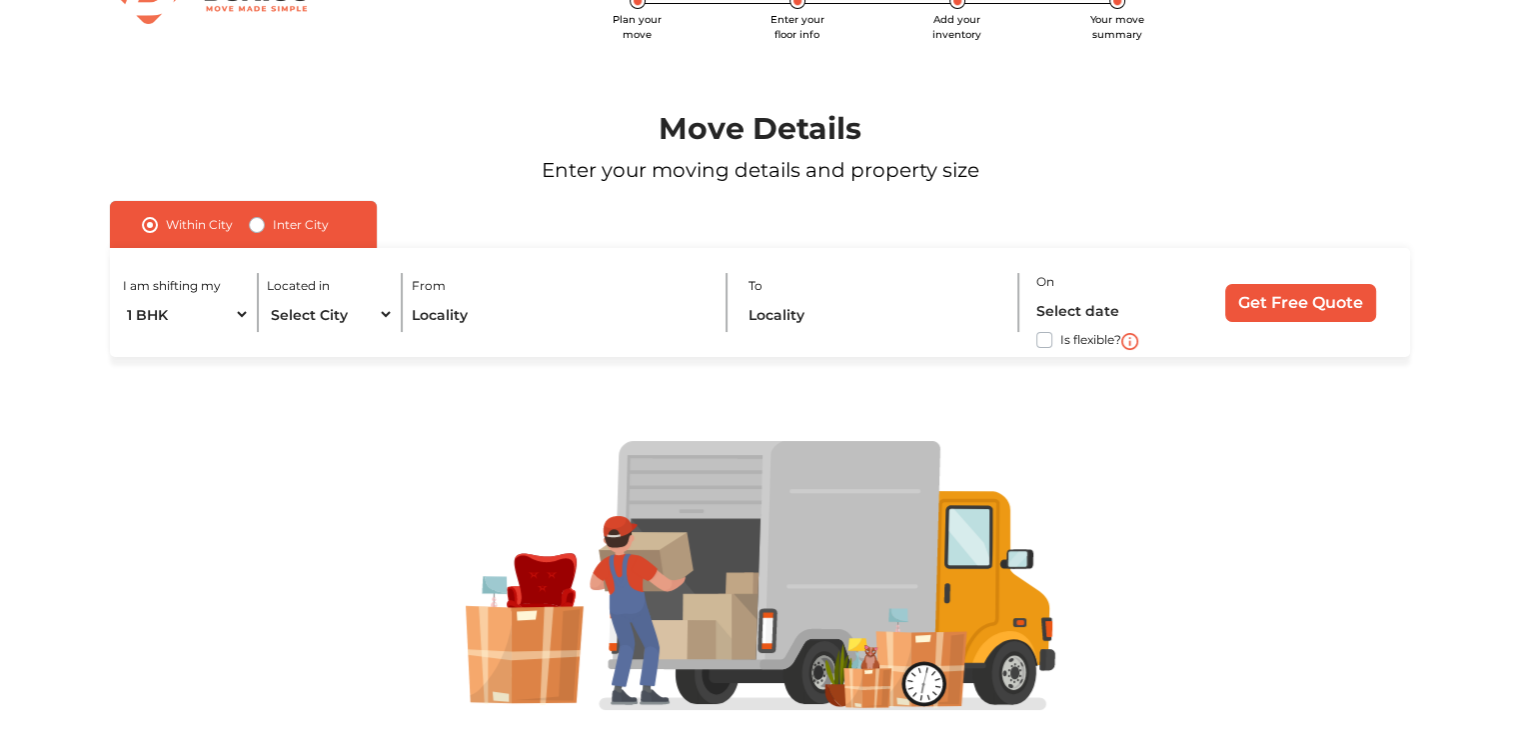
scroll to position [136, 0]
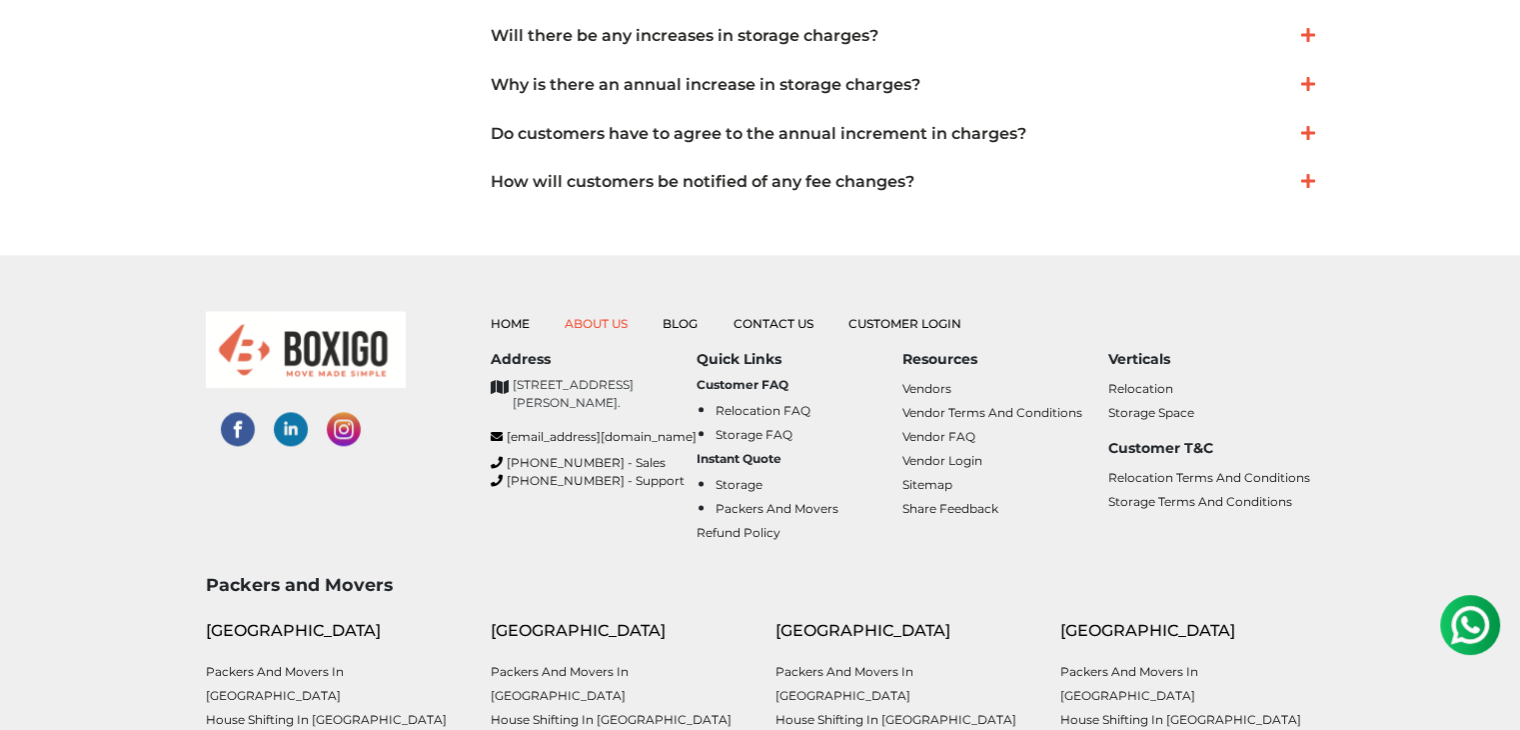
click at [611, 327] on link "About Us" at bounding box center [596, 323] width 63 height 15
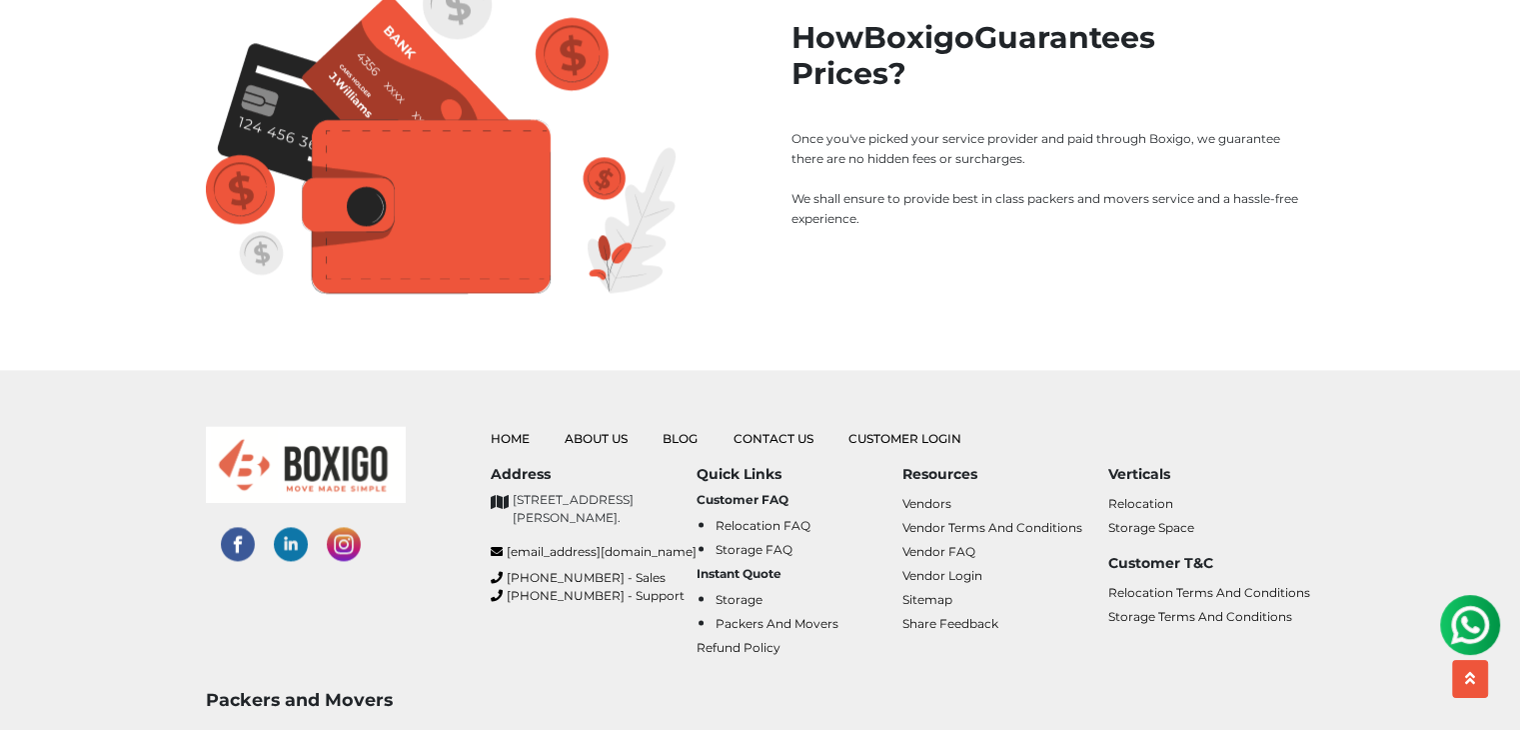
scroll to position [2499, 0]
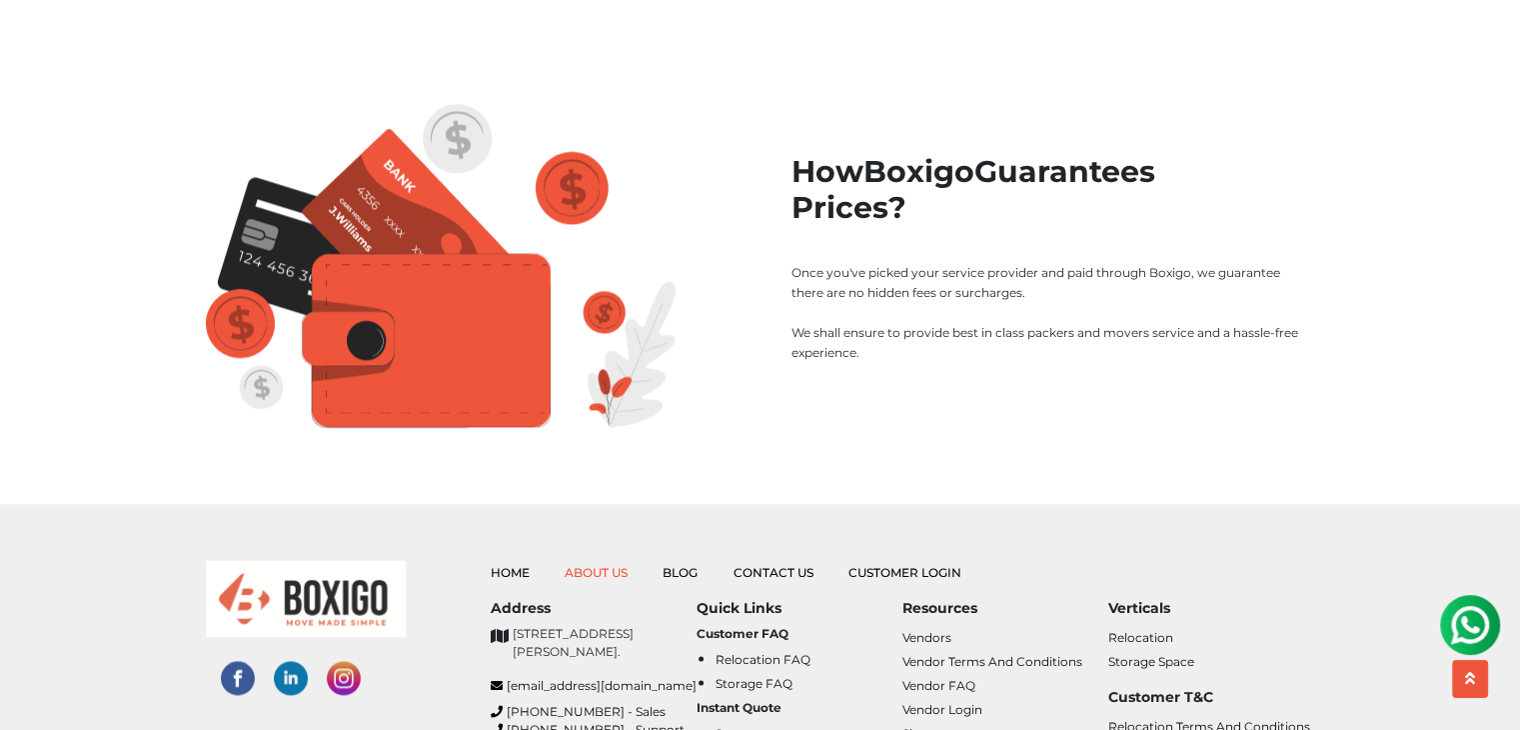
click at [616, 565] on link "About Us" at bounding box center [596, 572] width 63 height 15
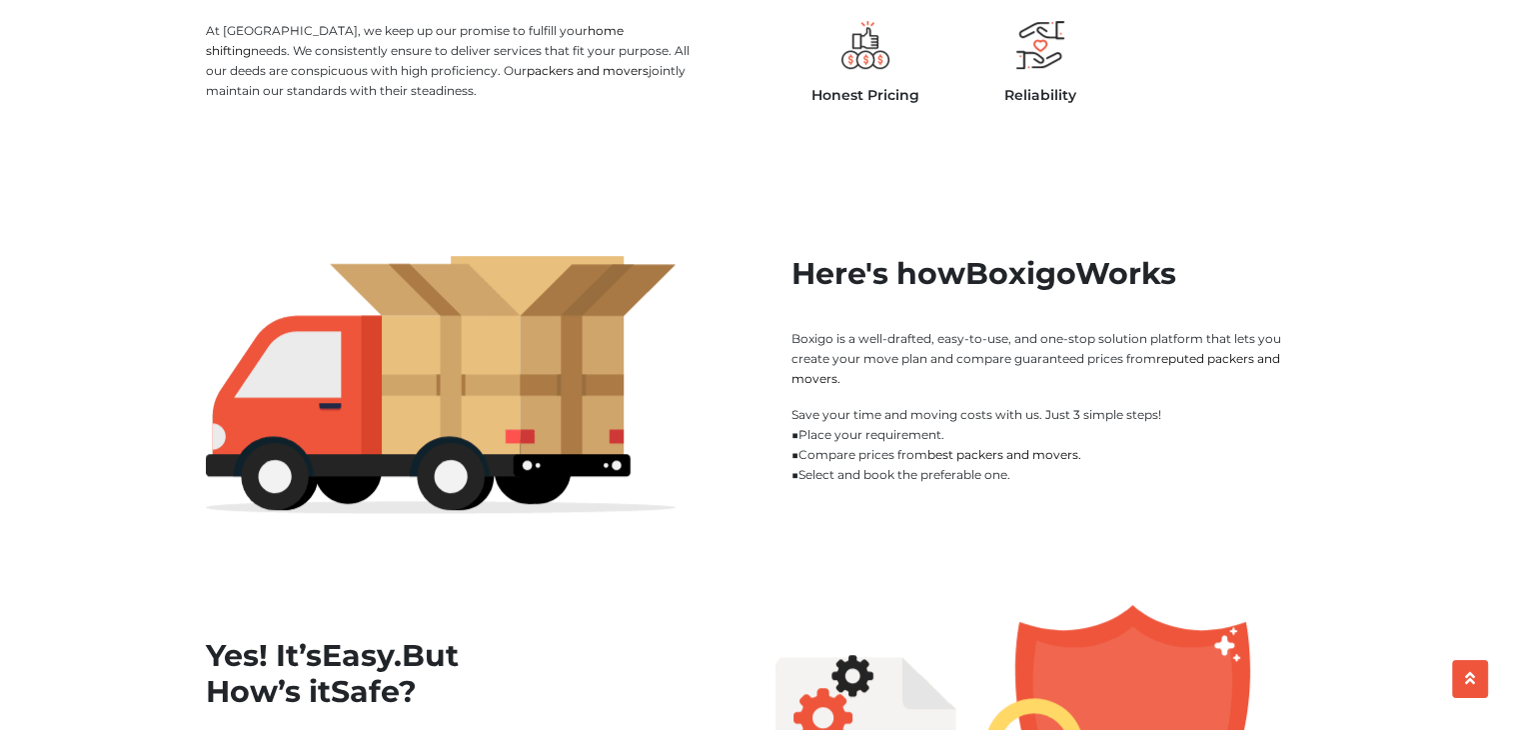
scroll to position [1199, 0]
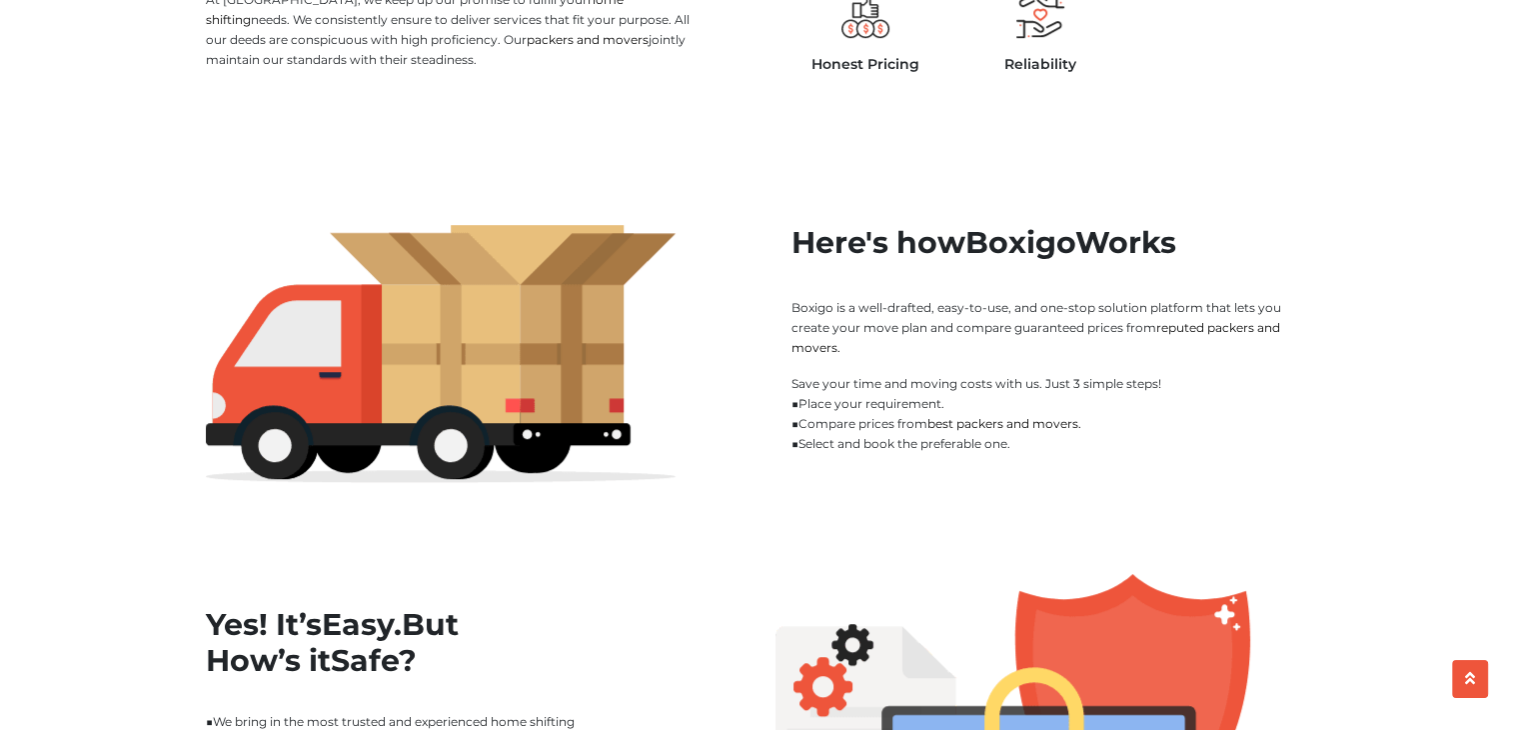
drag, startPoint x: 794, startPoint y: 244, endPoint x: 1209, endPoint y: 241, distance: 415.8
click at [1209, 241] on h2 "Here's how Boxigo Works" at bounding box center [1054, 243] width 524 height 36
copy h2 "Here's how Boxigo Works"
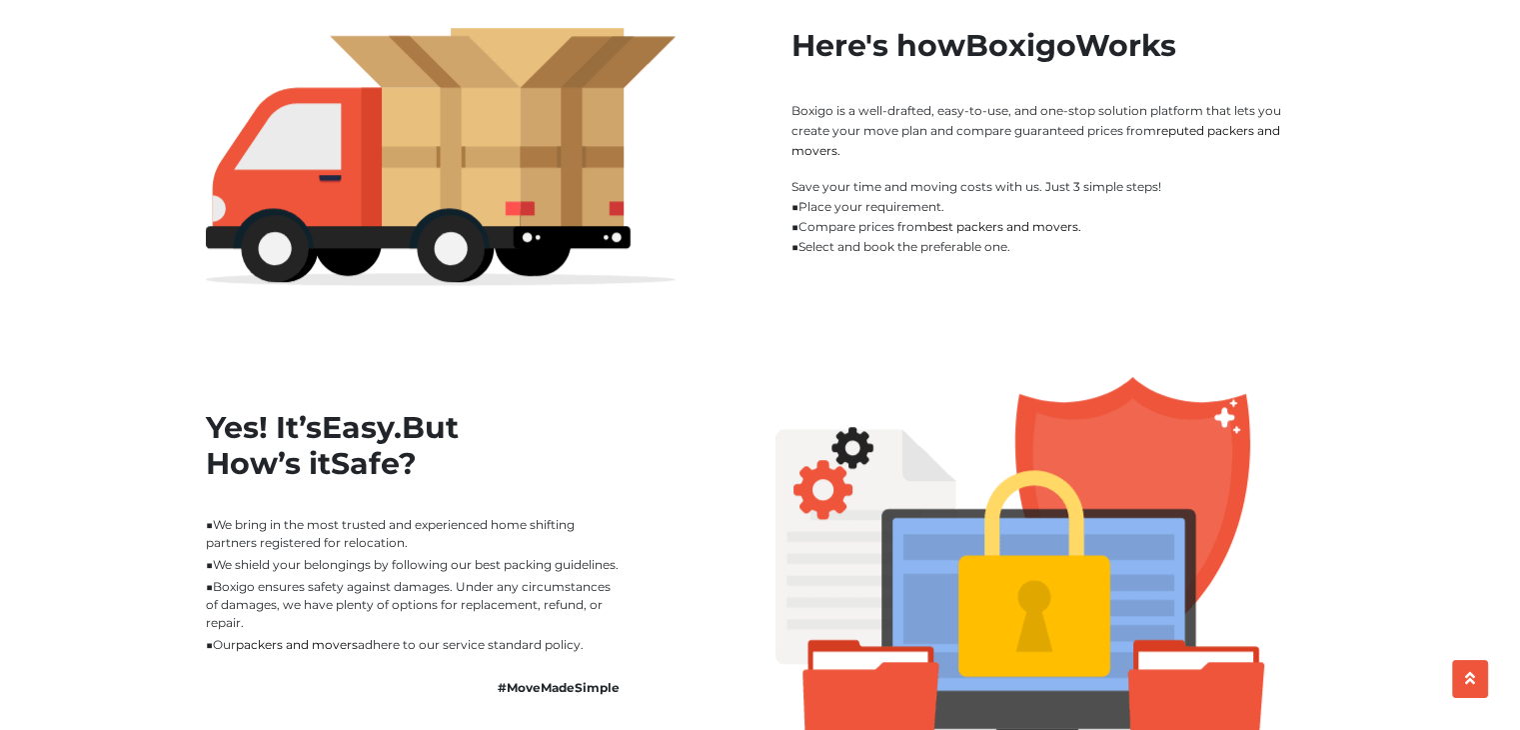
scroll to position [1399, 0]
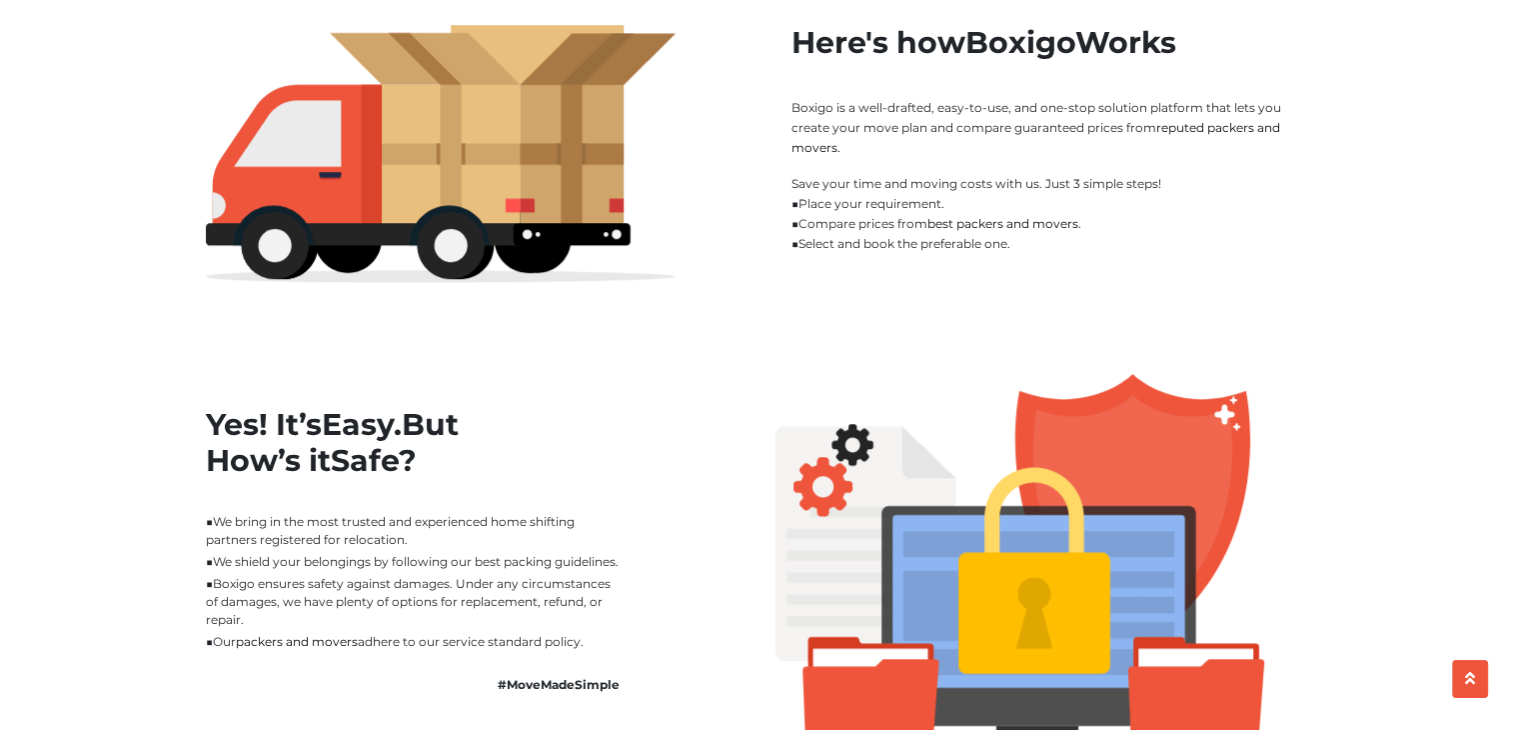
drag, startPoint x: 788, startPoint y: 111, endPoint x: 1045, endPoint y: 236, distance: 285.7
click at [1045, 236] on div "Here's how Boxigo Works Boxigo is a well-drafted, easy-to-use, and one-stop sol…" at bounding box center [1046, 154] width 570 height 258
copy div "Boxigo is a well-drafted, easy-to-use, and one-stop solution platform that lets…"
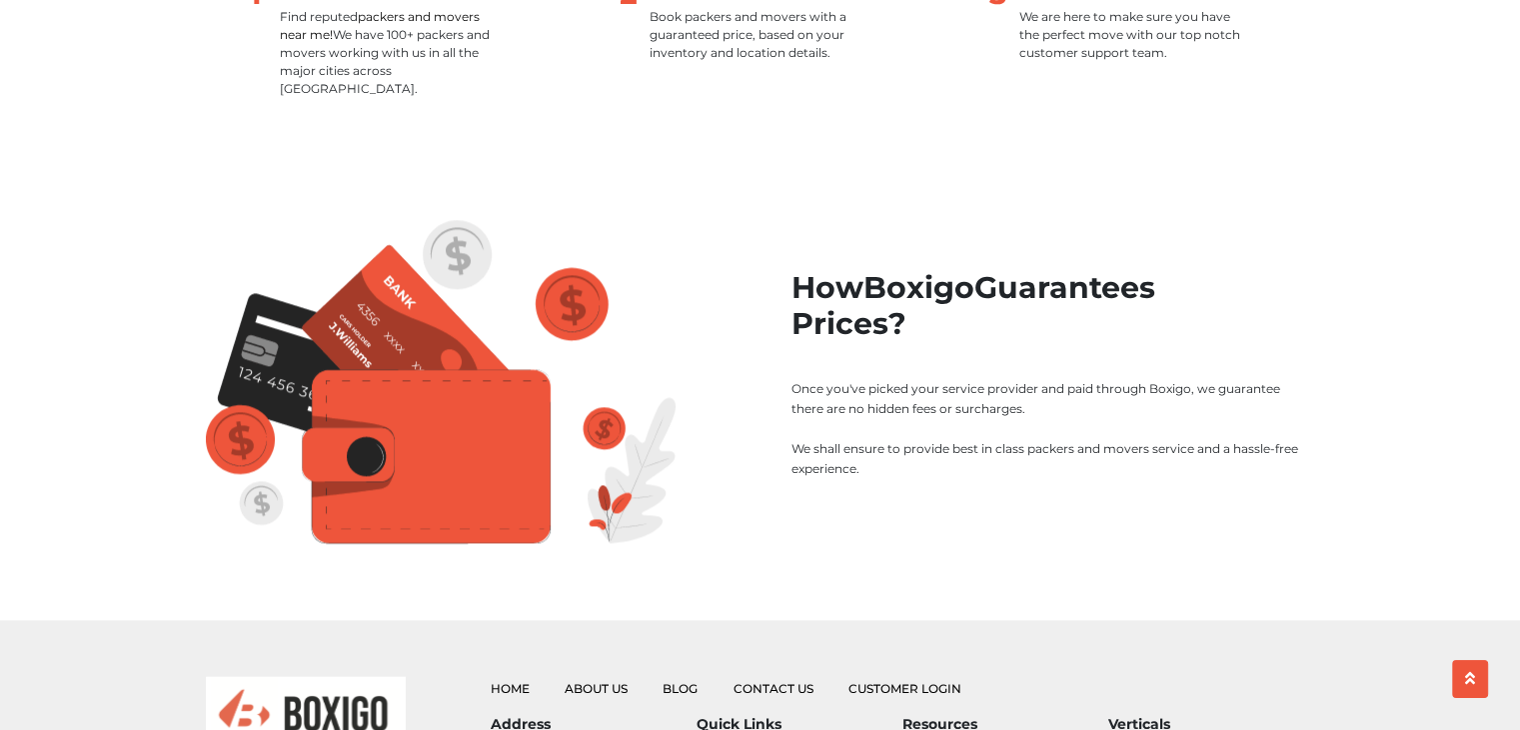
scroll to position [2499, 0]
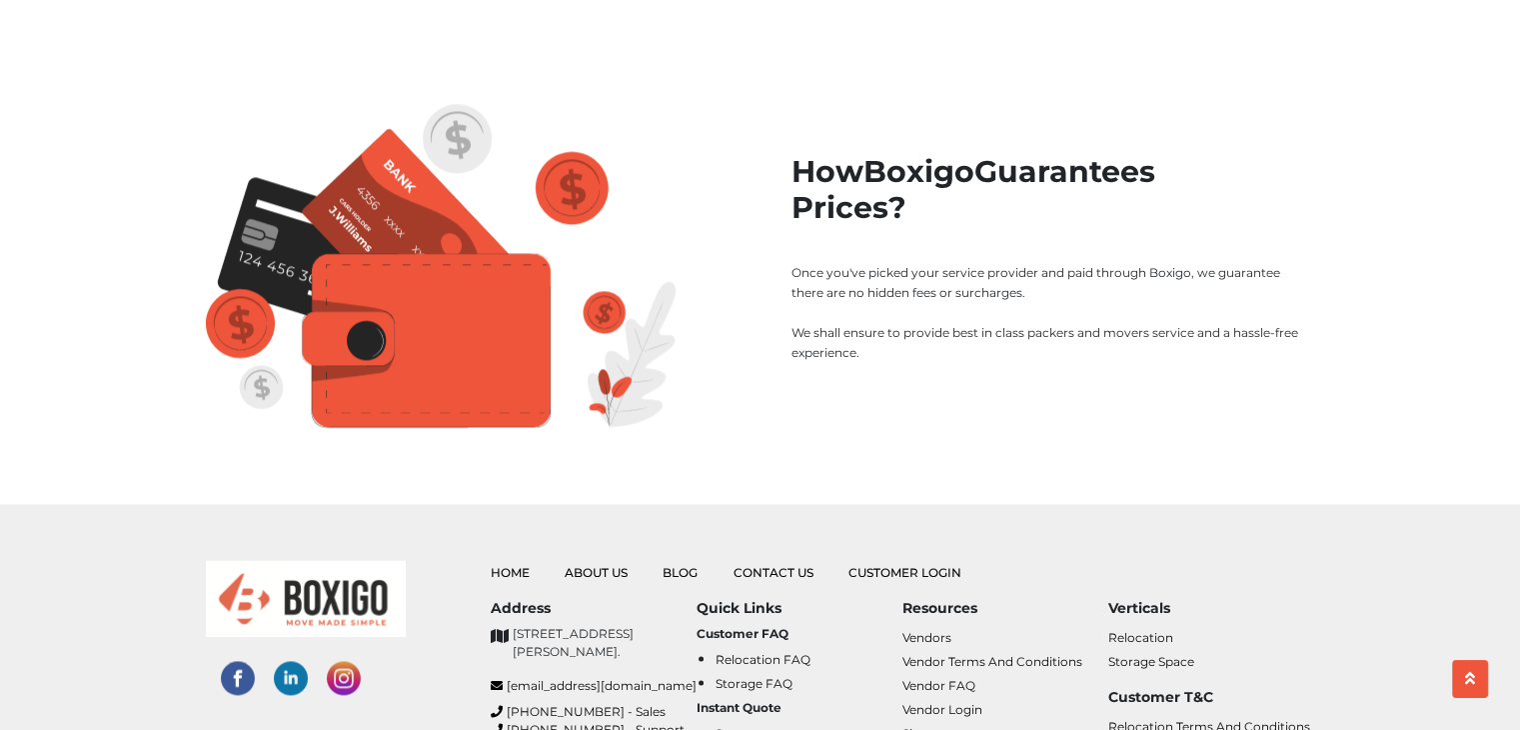
drag, startPoint x: 774, startPoint y: 145, endPoint x: 1000, endPoint y: 341, distance: 299.0
click at [1000, 341] on div "How Boxigo Guarantees Prices? Once you've picked your service provider and paid…" at bounding box center [1046, 266] width 570 height 225
copy div "How Boxigo Guarantees Prices? Once you've picked your service provider and paid…"
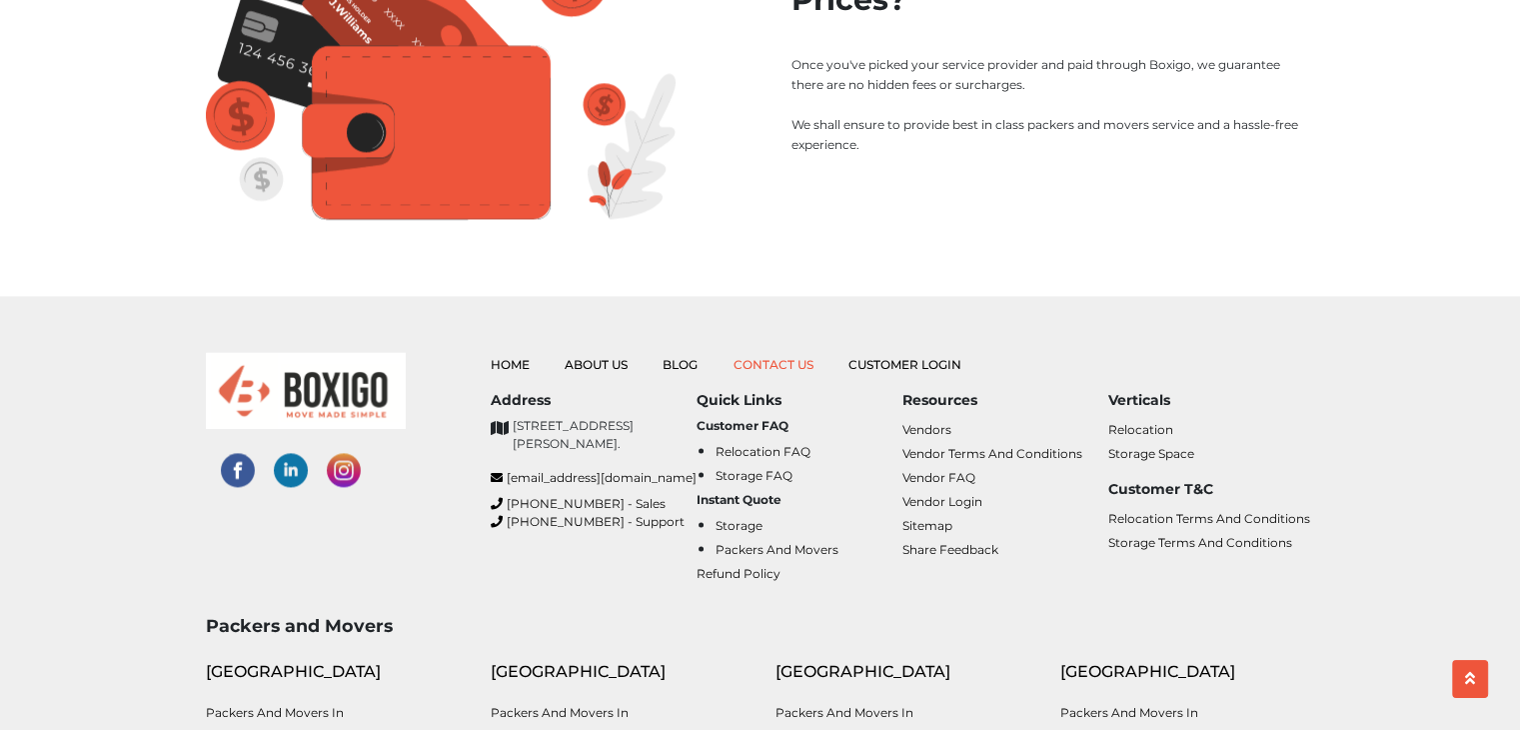
scroll to position [2799, 0]
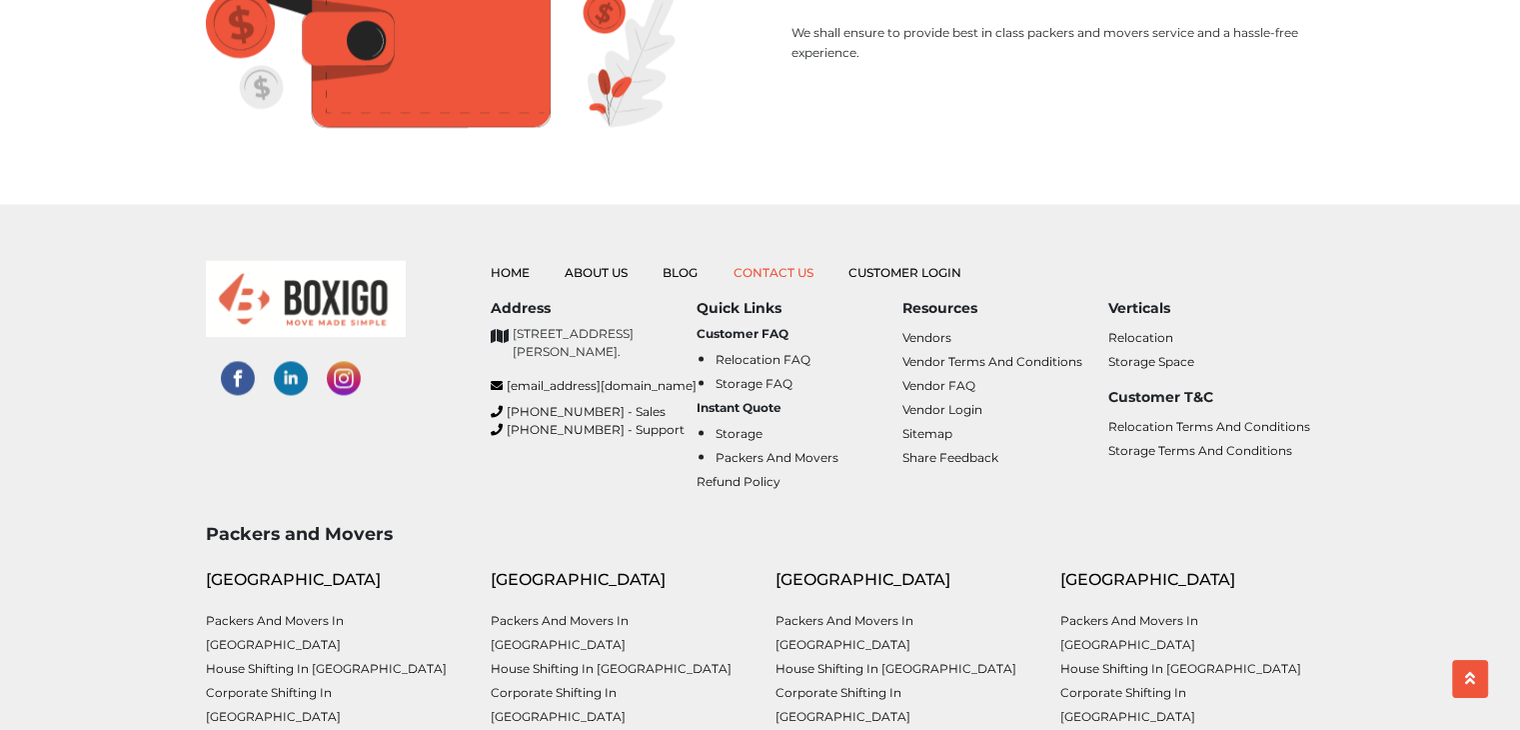
click at [768, 265] on link "Contact Us" at bounding box center [774, 272] width 80 height 15
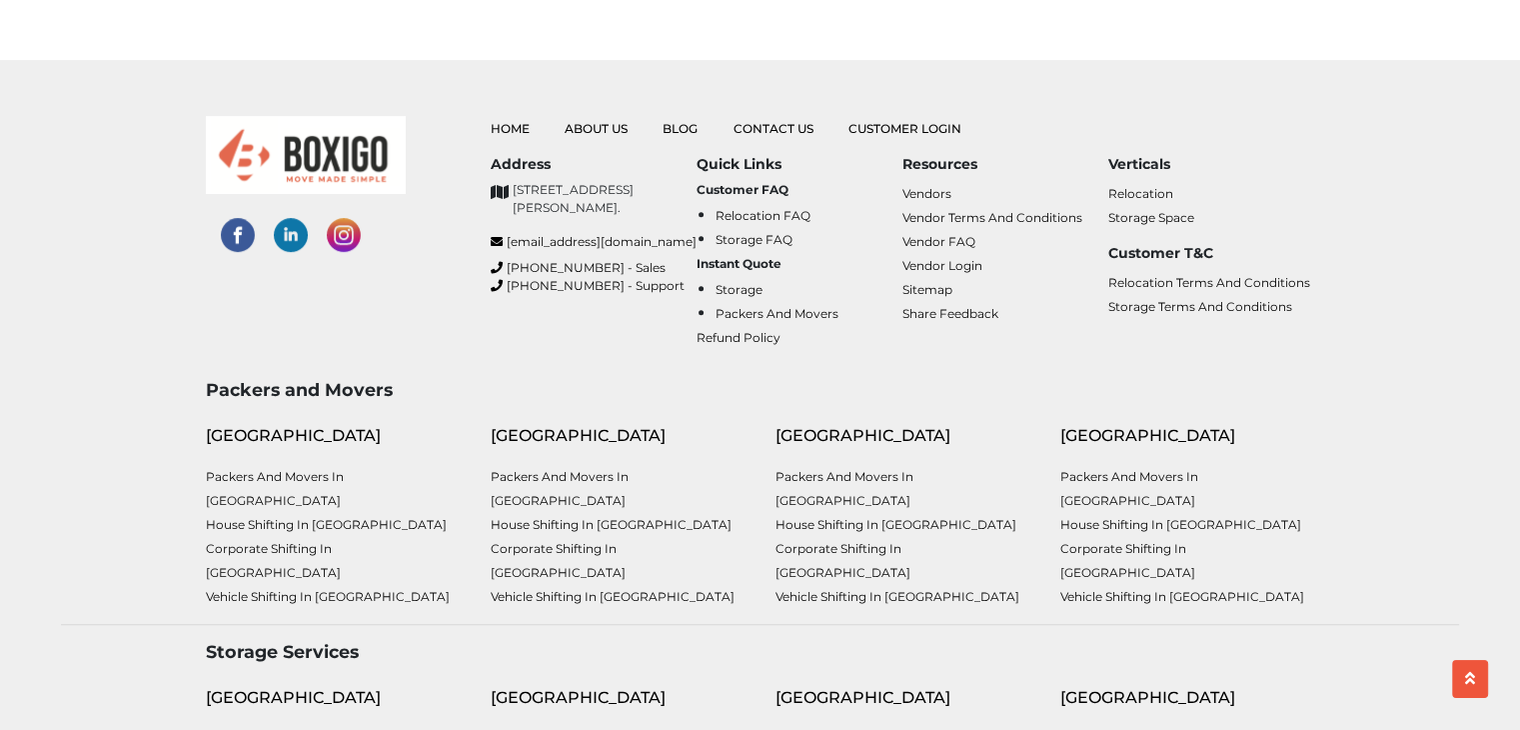
scroll to position [800, 0]
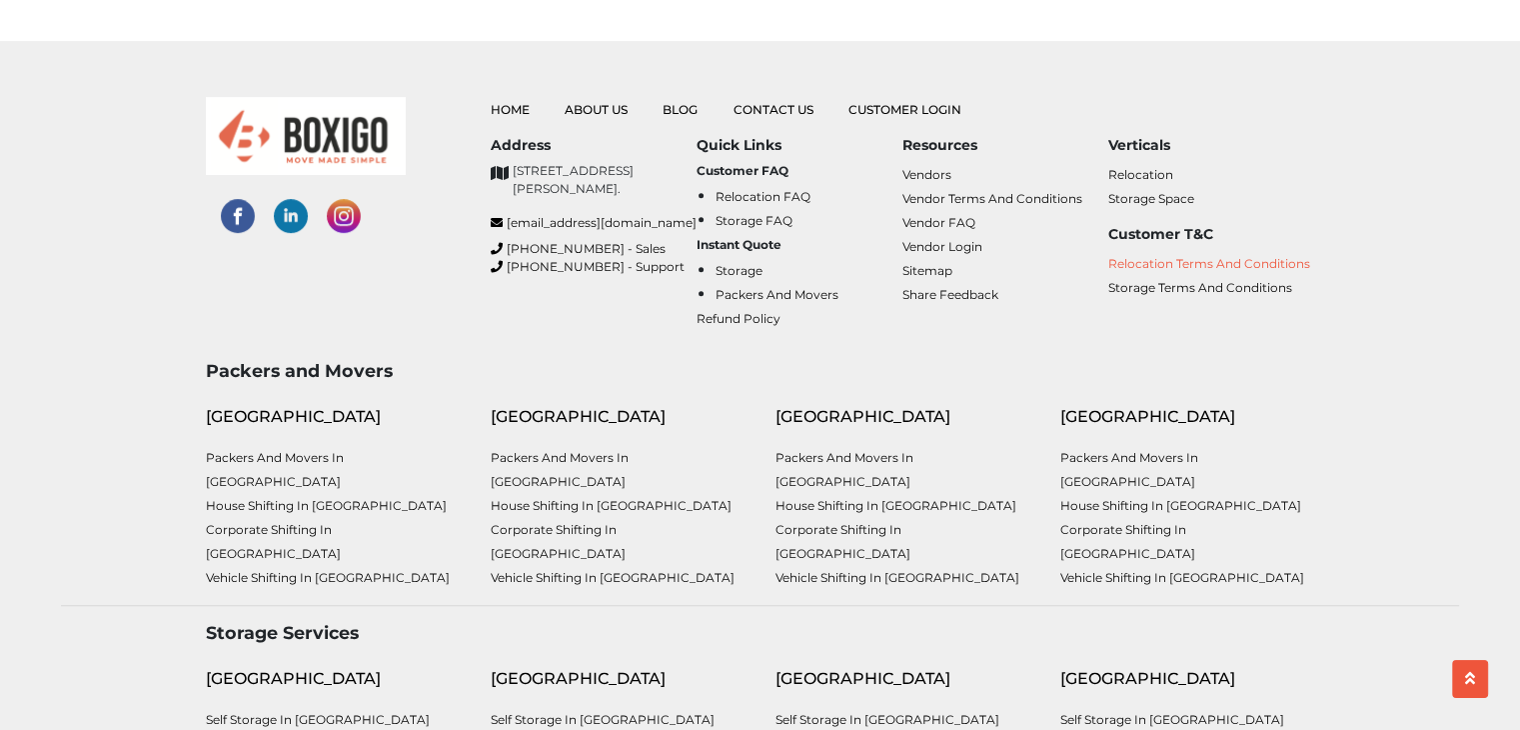
click at [1169, 271] on link "Relocation Terms and Conditions" at bounding box center [1209, 263] width 202 height 15
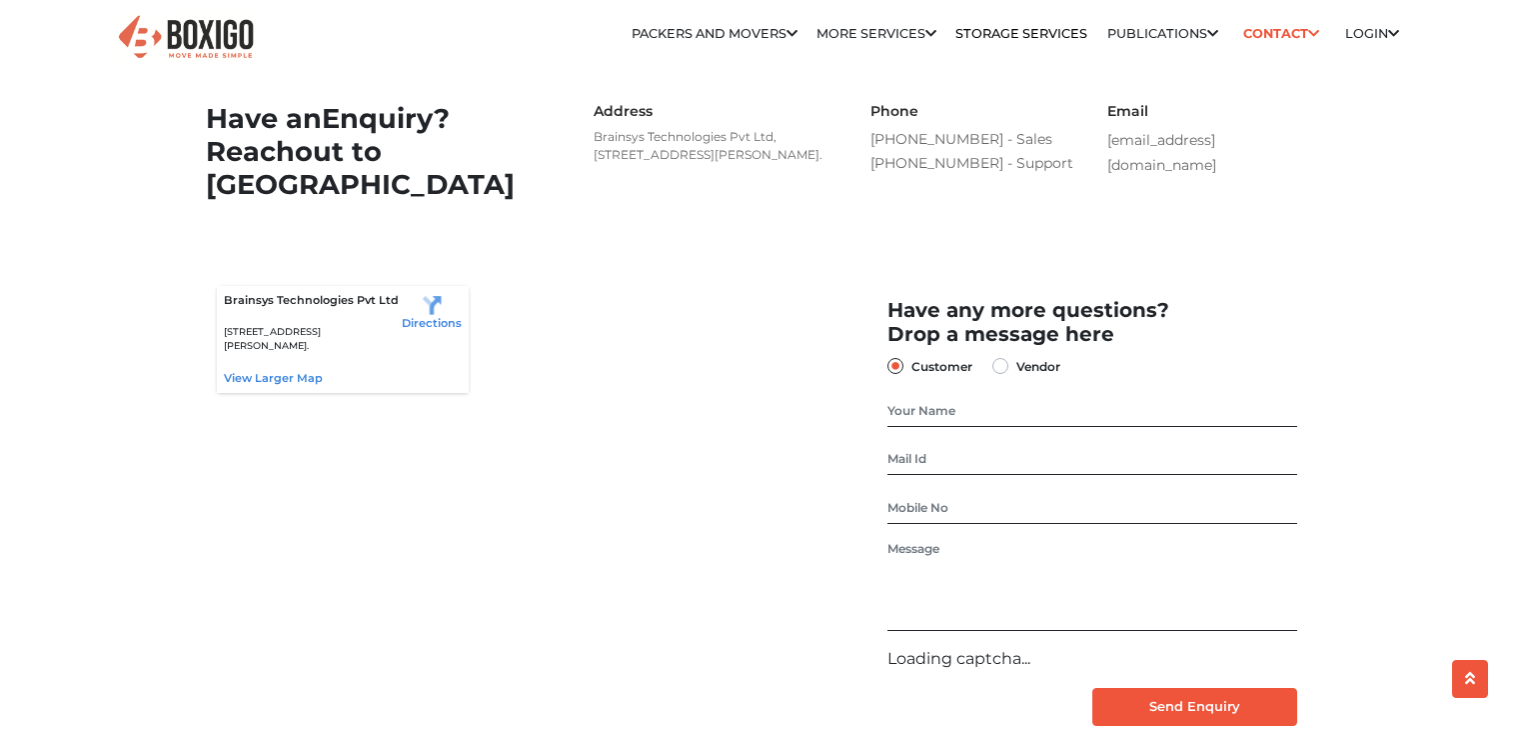
scroll to position [800, 0]
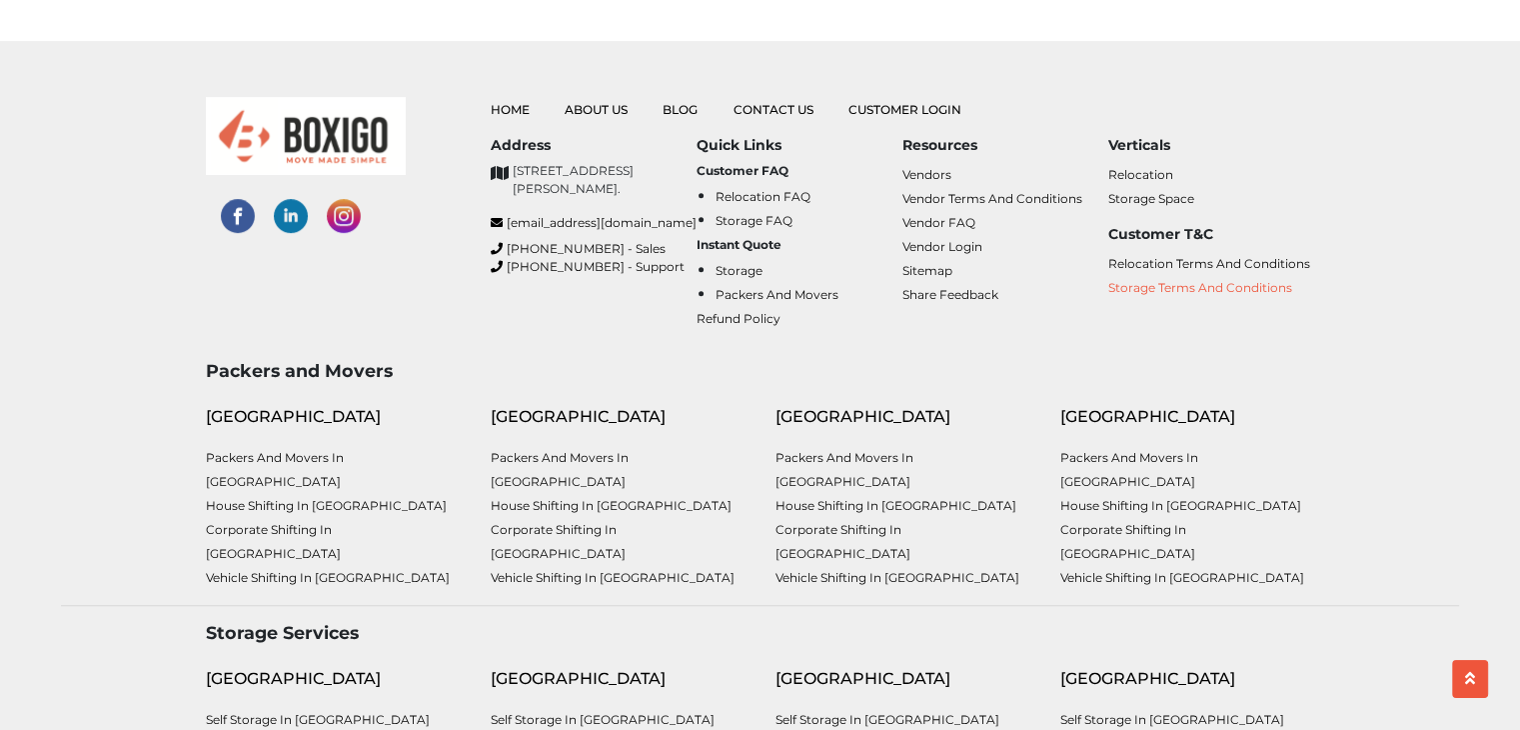
click at [1196, 295] on link "Storage Terms and Conditions" at bounding box center [1200, 287] width 184 height 15
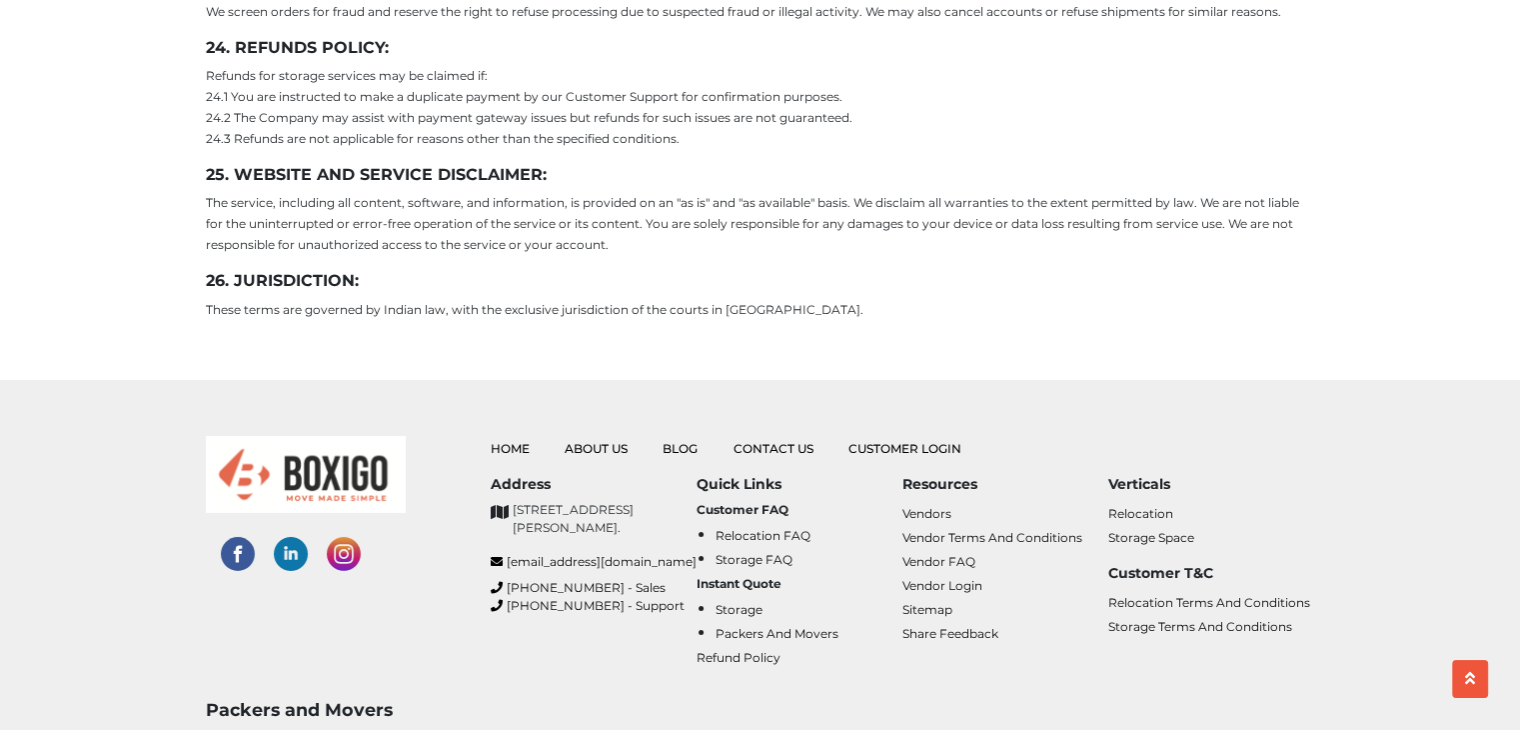
scroll to position [6305, 0]
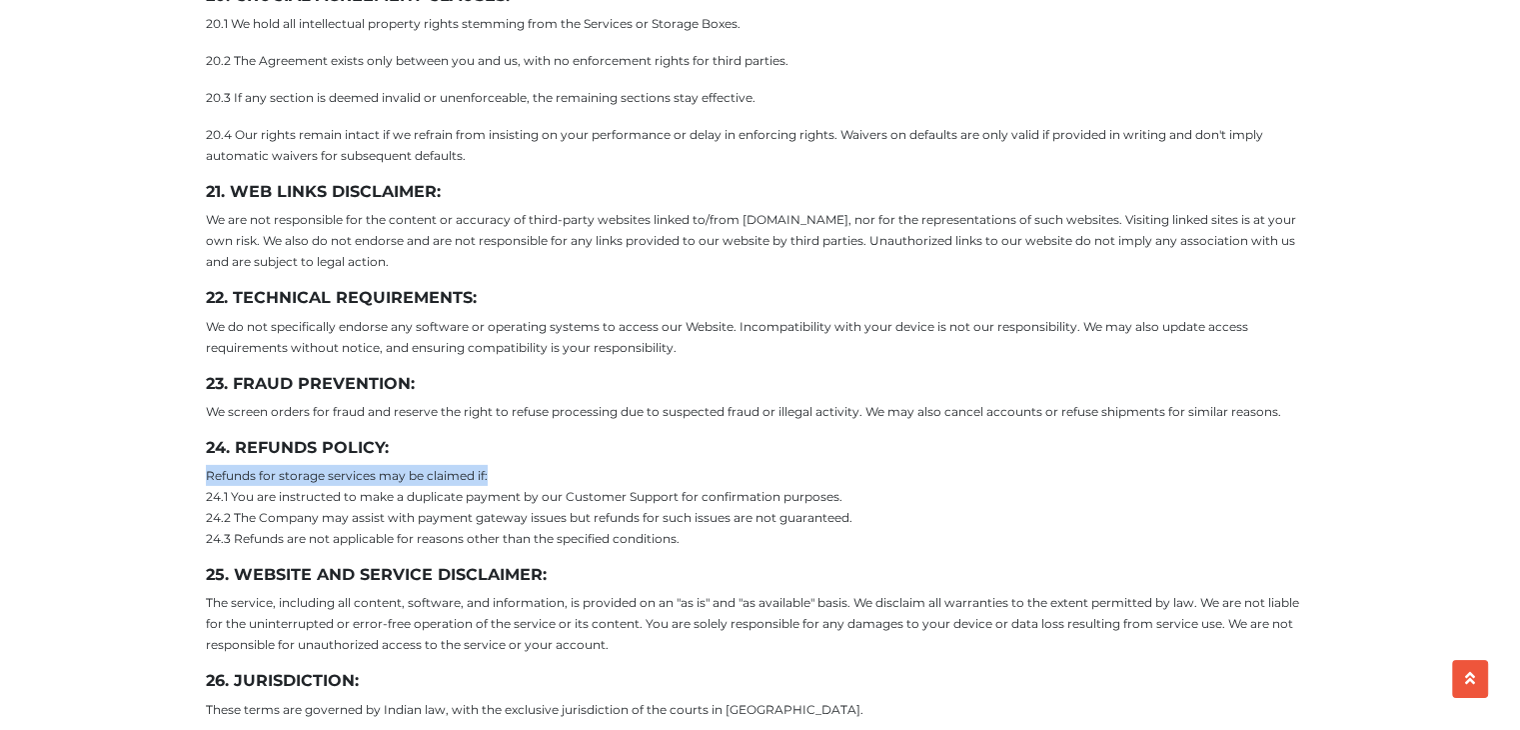
drag, startPoint x: 647, startPoint y: 444, endPoint x: 1106, endPoint y: 433, distance: 459.9
click at [1107, 438] on h3 "24. REFUNDS POLICY:" at bounding box center [760, 447] width 1109 height 19
click at [1083, 374] on h3 "23. FRAUD PREVENTION:" at bounding box center [760, 383] width 1109 height 19
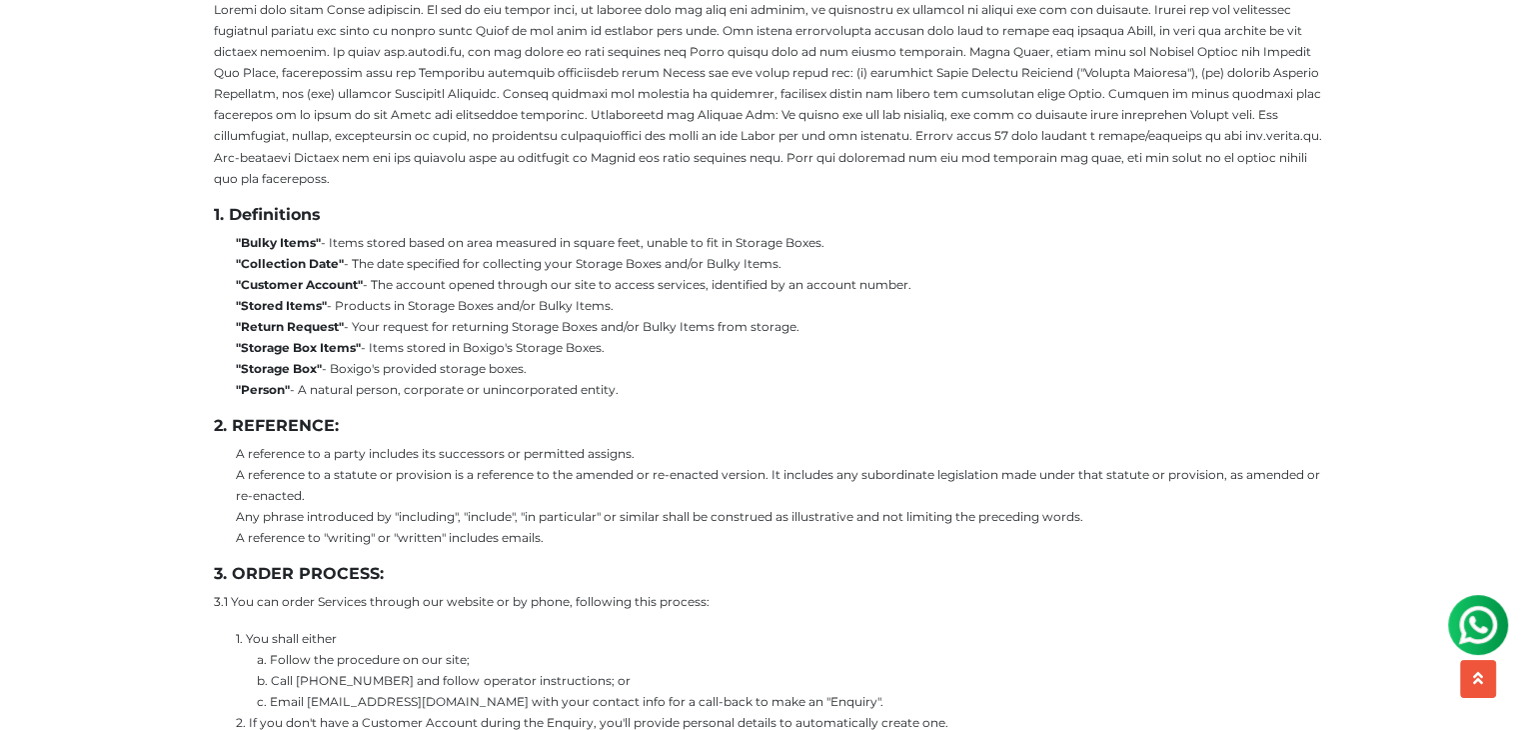
scroll to position [0, 0]
